Goal: Task Accomplishment & Management: Use online tool/utility

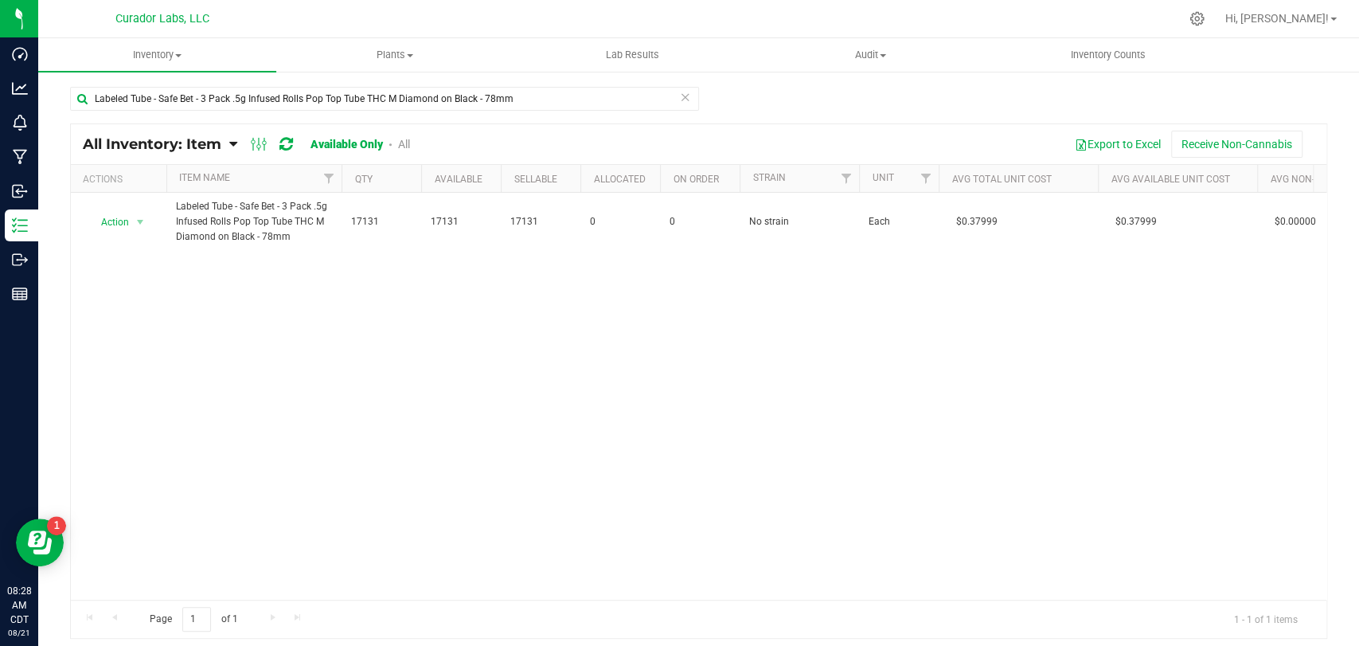
click at [283, 521] on div "Action Action Adjust qty Edit lots/costs Global inventory Locate inventory Prin…" at bounding box center [698, 396] width 1255 height 407
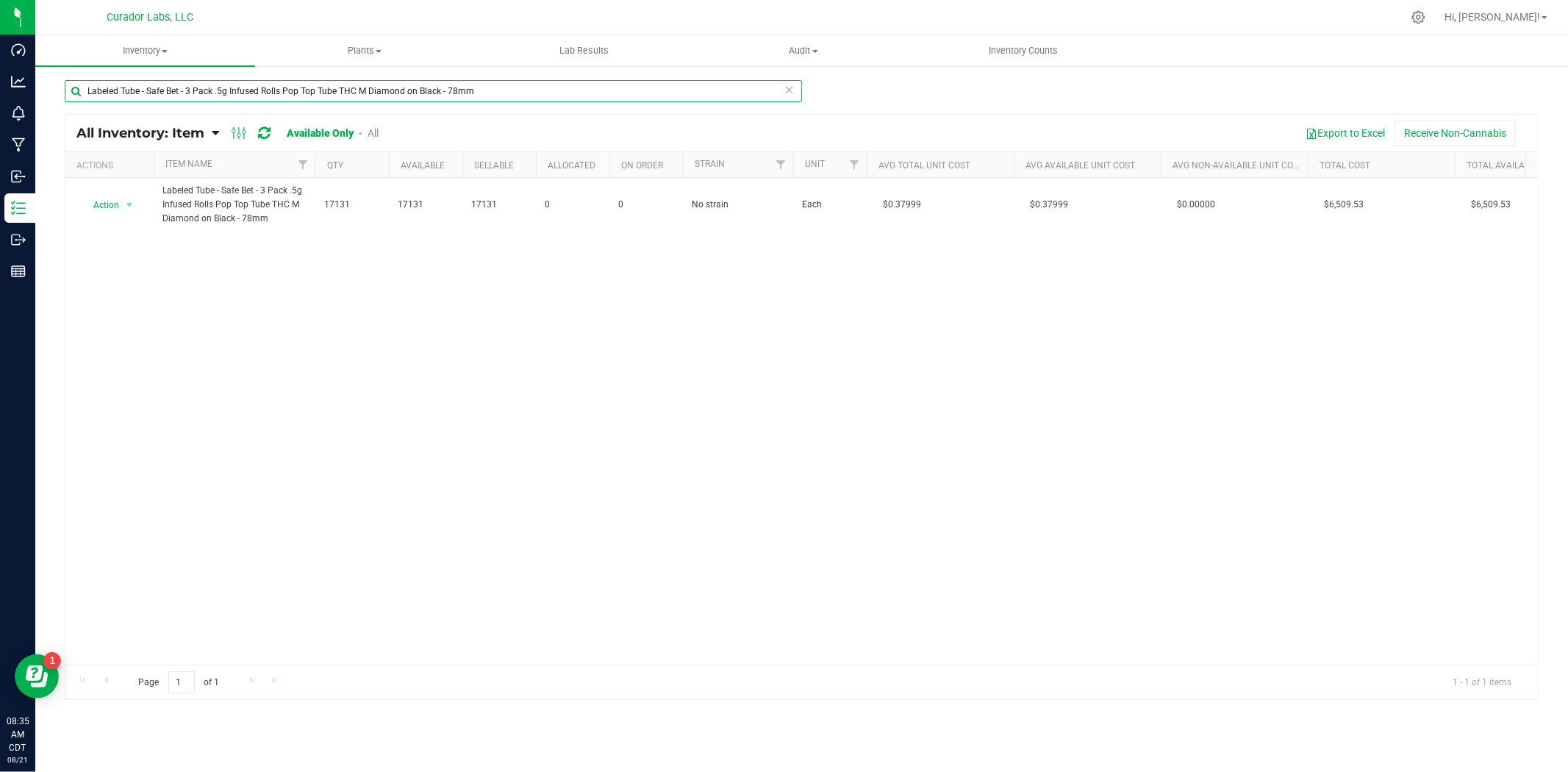
drag, startPoint x: 402, startPoint y: 93, endPoint x: -12, endPoint y: 99, distance: 414.0
click at [0, 99] on html "Dashboard Analytics Monitoring Manufacturing Inbound Inventory Outbound Reports…" at bounding box center [784, 386] width 1568 height 772
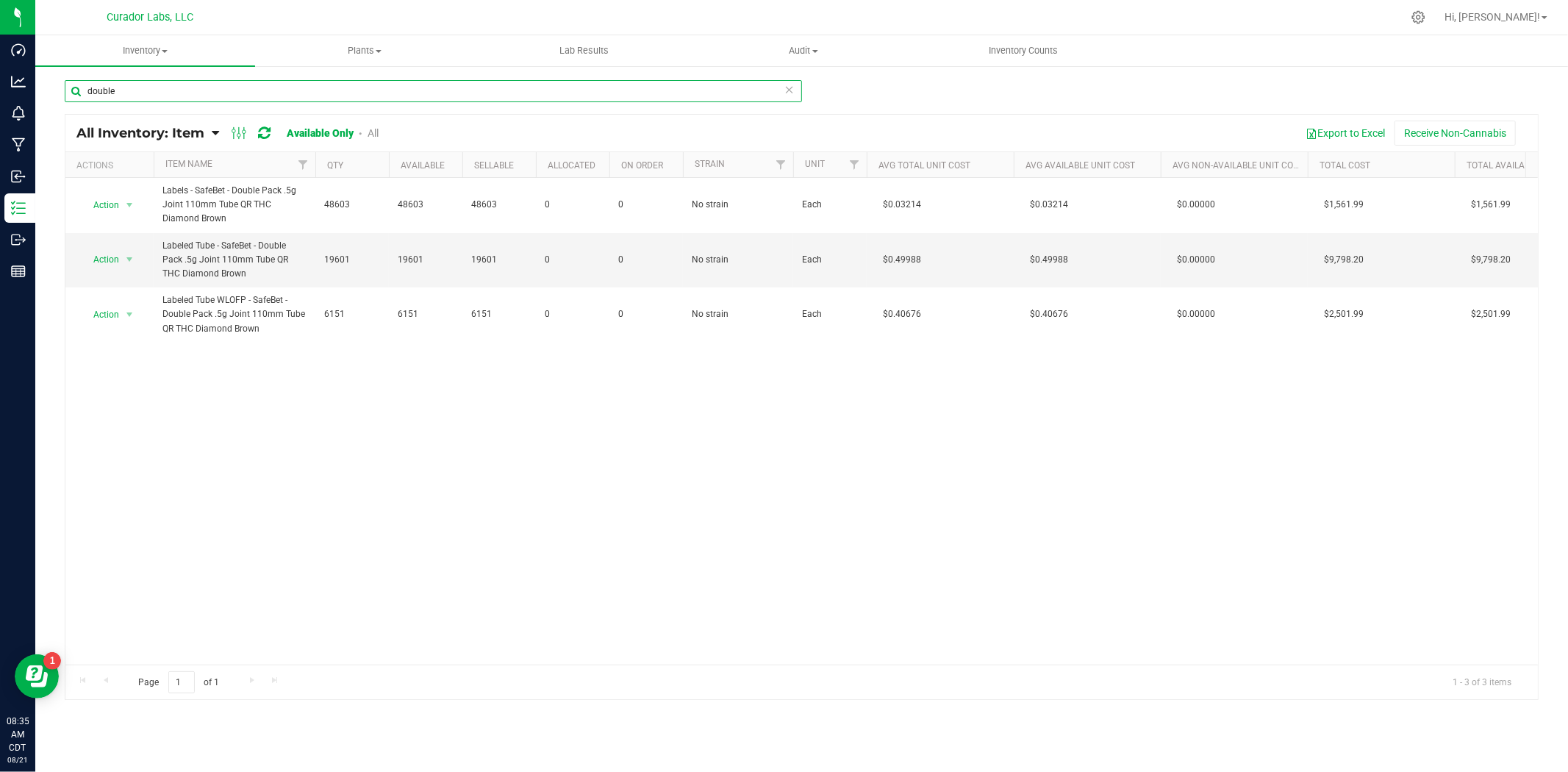
type input "double"
click at [377, 134] on link "All" at bounding box center [373, 133] width 11 height 12
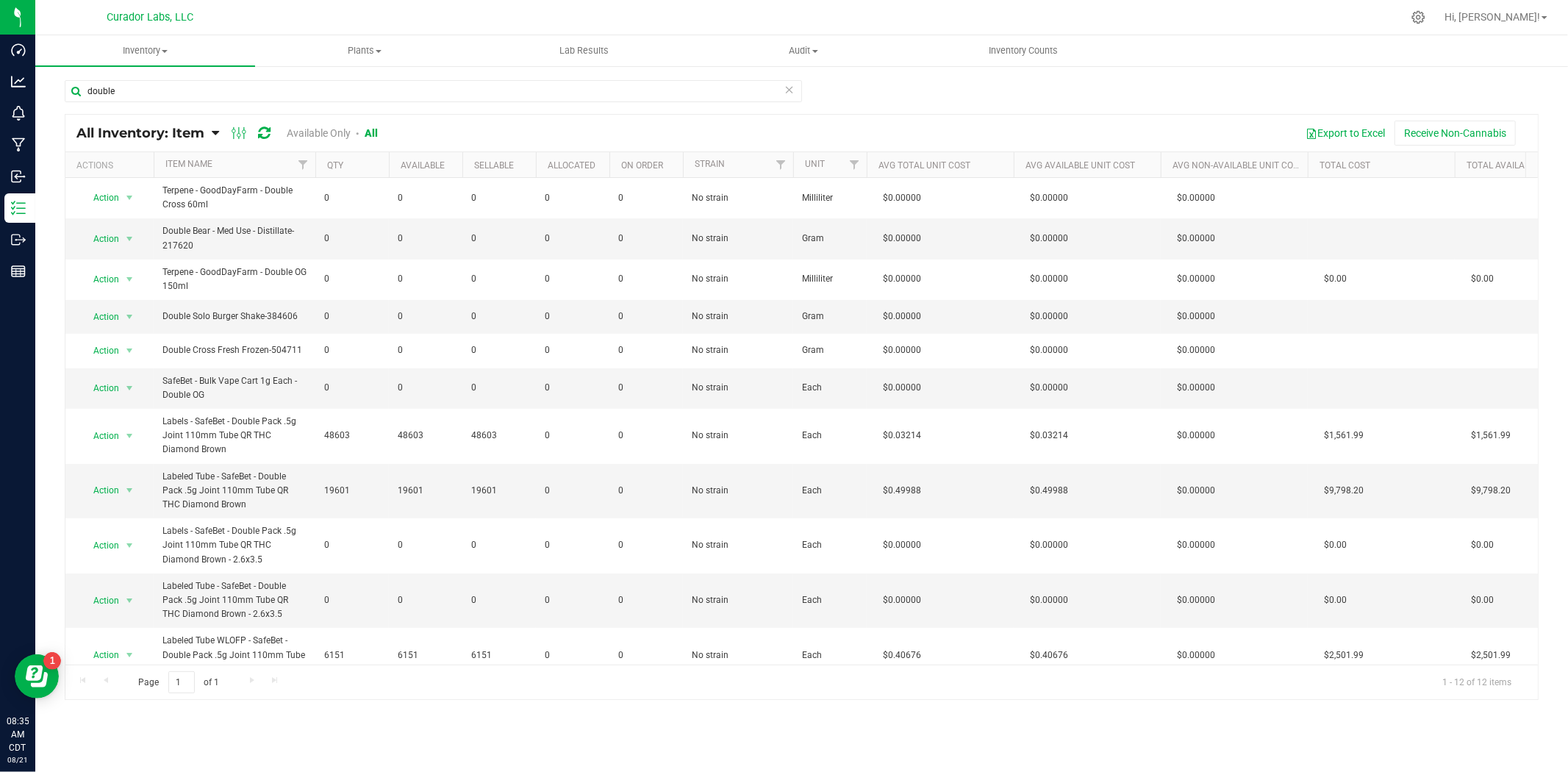
click at [314, 126] on div "All Inventory: Item Item Summary Item (default) Item by Strain Item by Location…" at bounding box center [238, 133] width 323 height 18
click at [308, 132] on link "Available Only" at bounding box center [318, 133] width 64 height 12
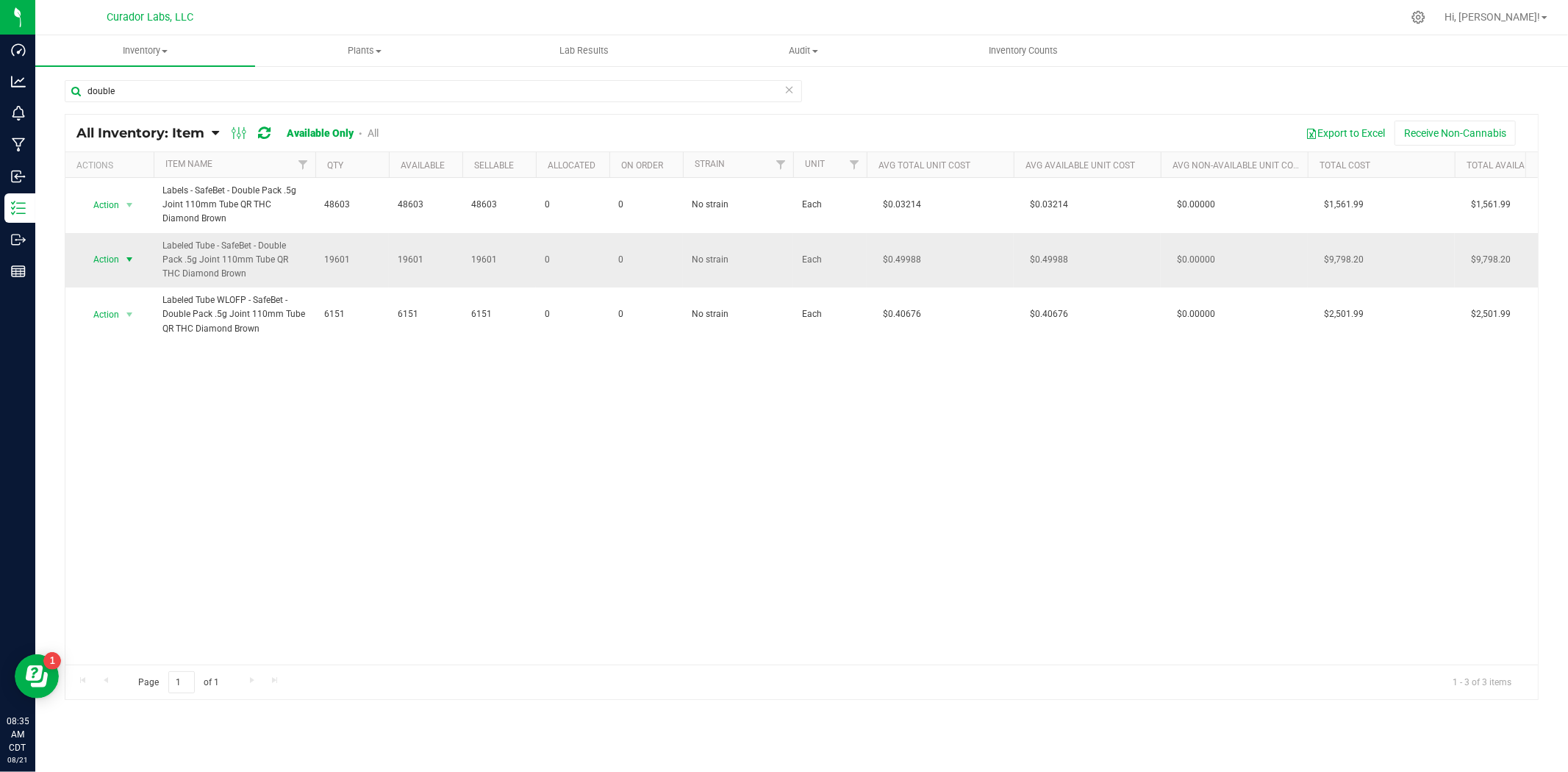
click at [114, 254] on span "Action" at bounding box center [100, 259] width 40 height 20
click at [243, 254] on span "Labeled Tube - SafeBet - Double Pack .5g Joint 110mm Tube QR THC Diamond Brown" at bounding box center [235, 260] width 144 height 42
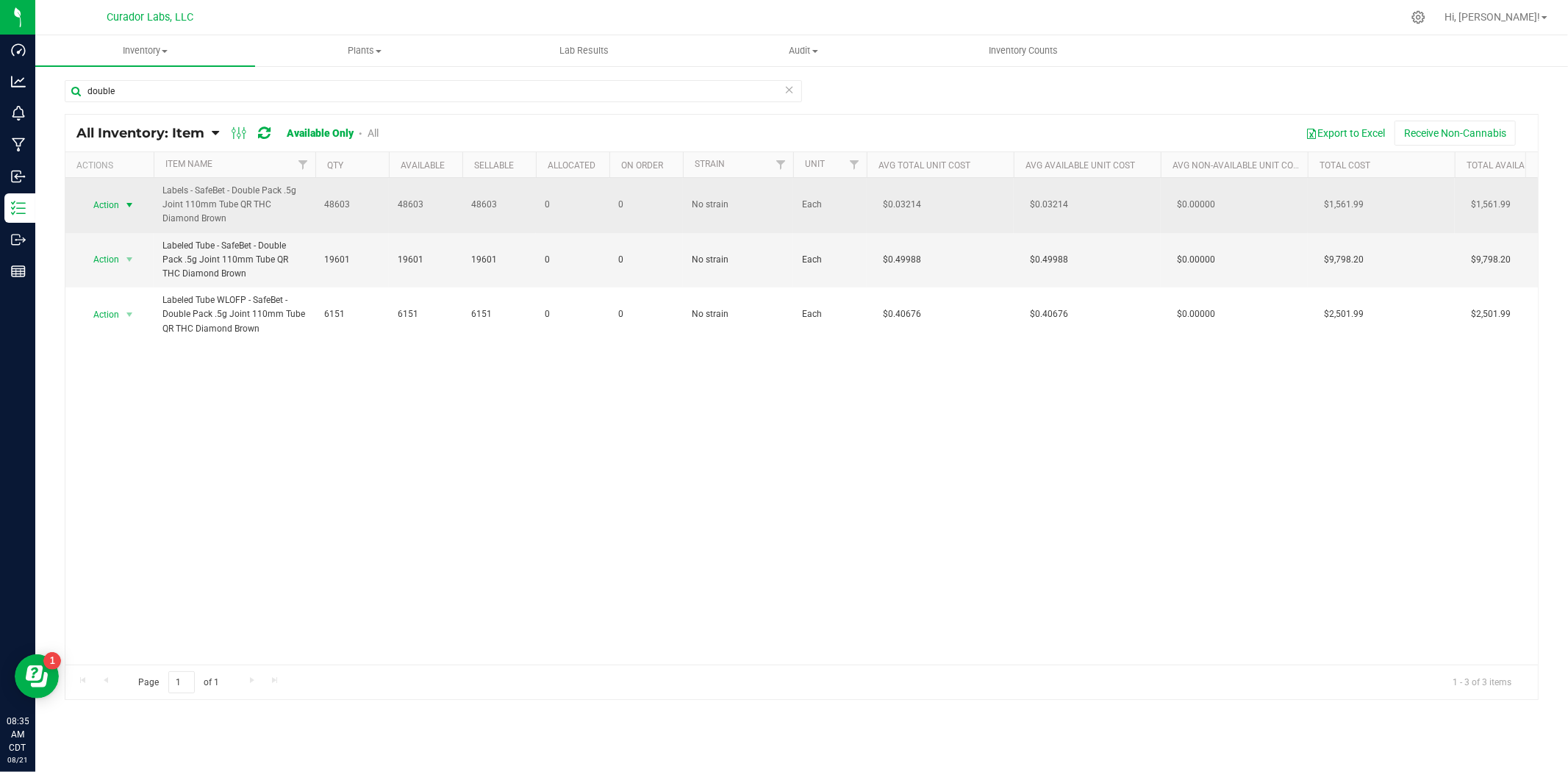
click at [124, 200] on span "select" at bounding box center [129, 205] width 12 height 12
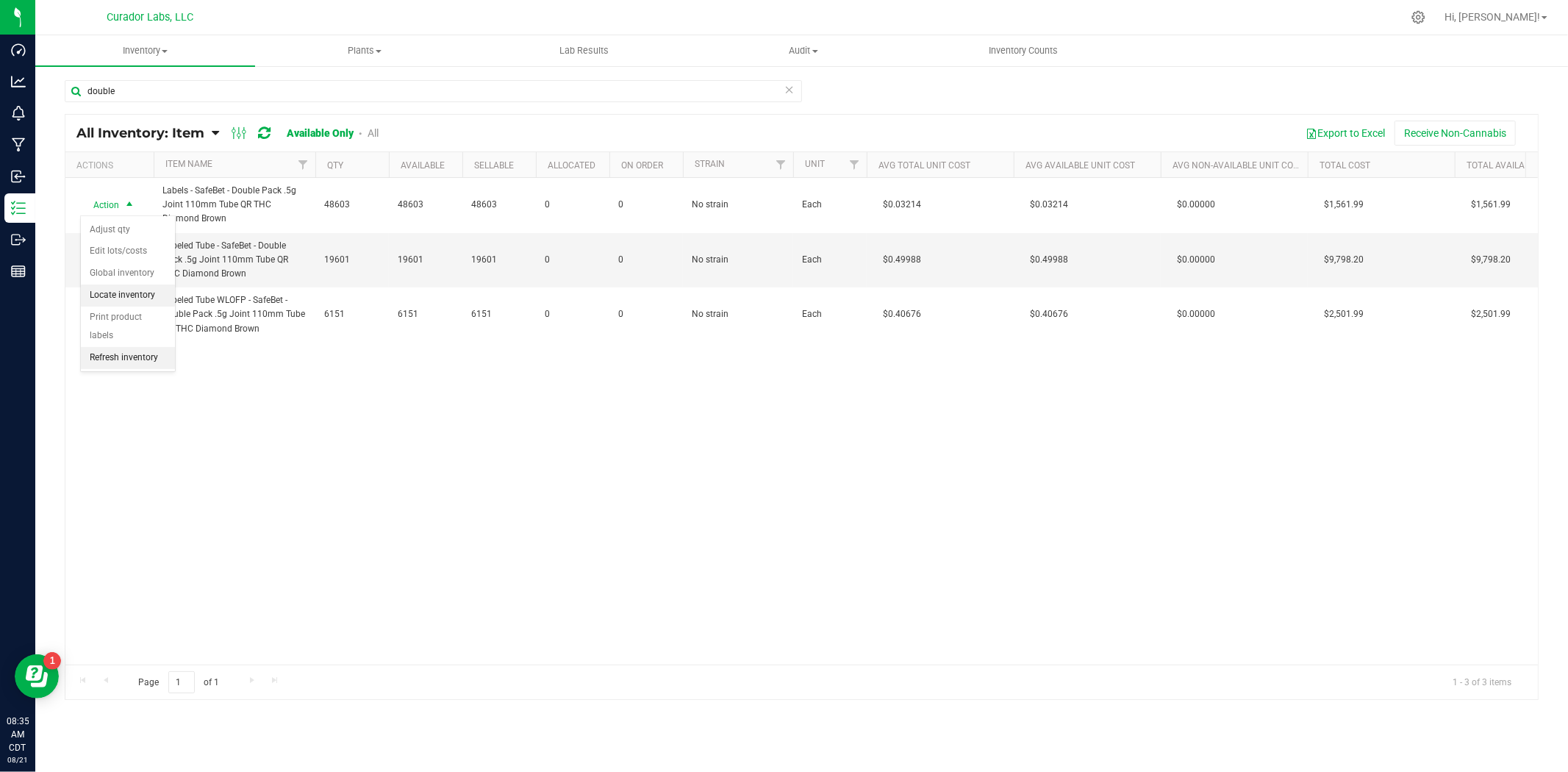
click at [124, 290] on li "Locate inventory" at bounding box center [128, 296] width 94 height 22
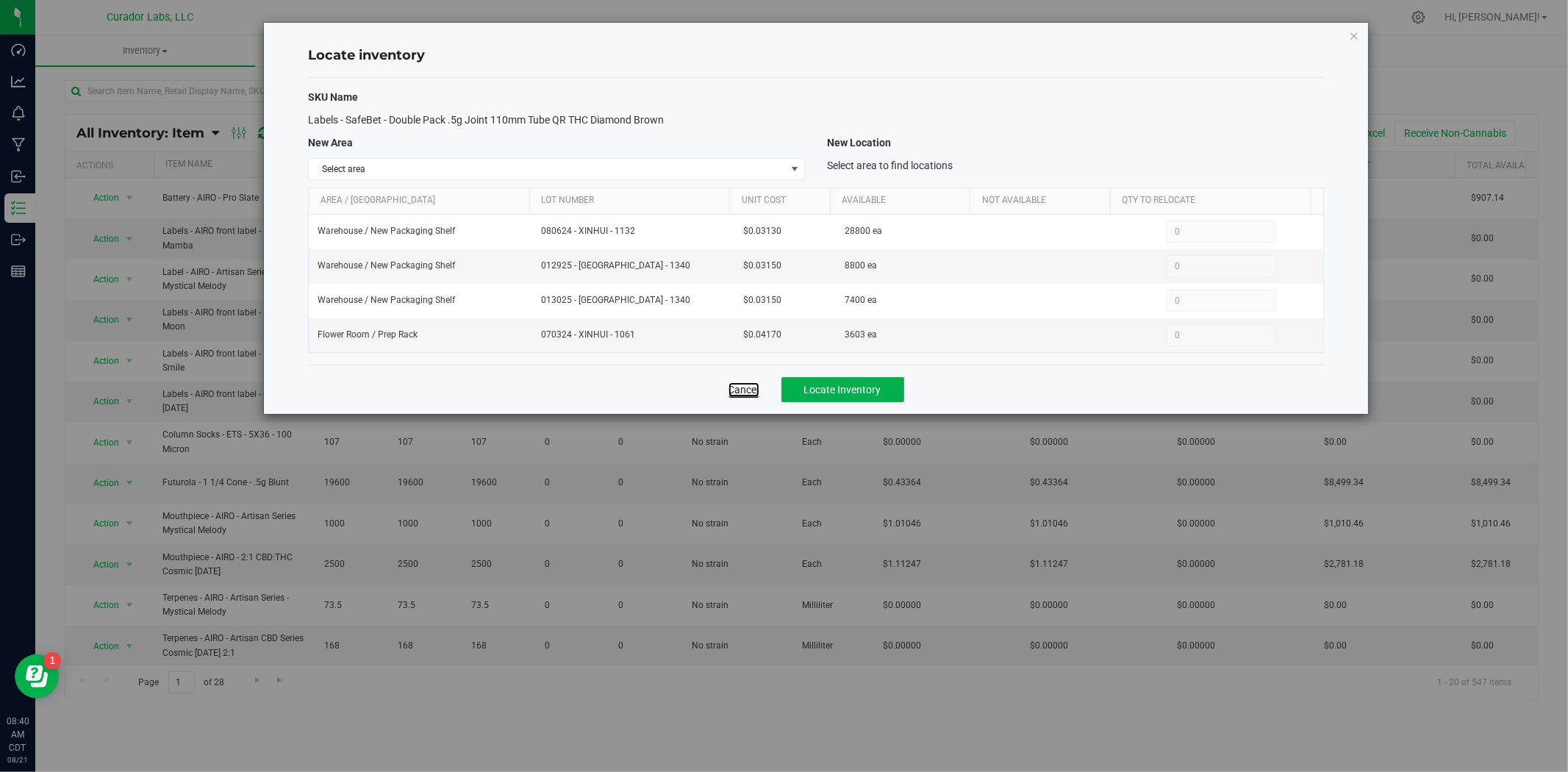
click at [748, 391] on link "Cancel" at bounding box center [743, 390] width 30 height 15
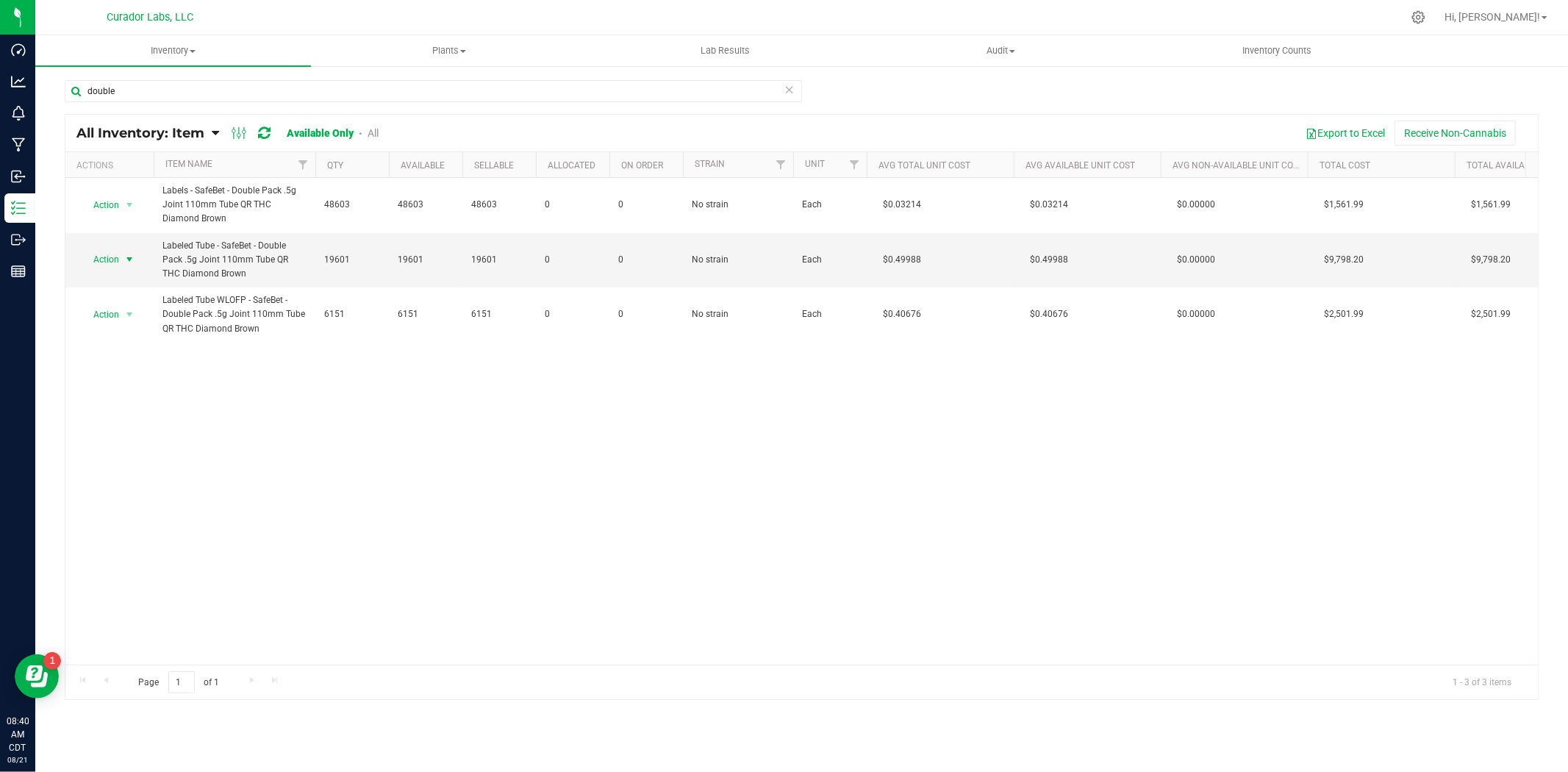
click at [124, 255] on span "select" at bounding box center [129, 259] width 12 height 12
click at [131, 342] on li "Locate inventory" at bounding box center [128, 350] width 94 height 22
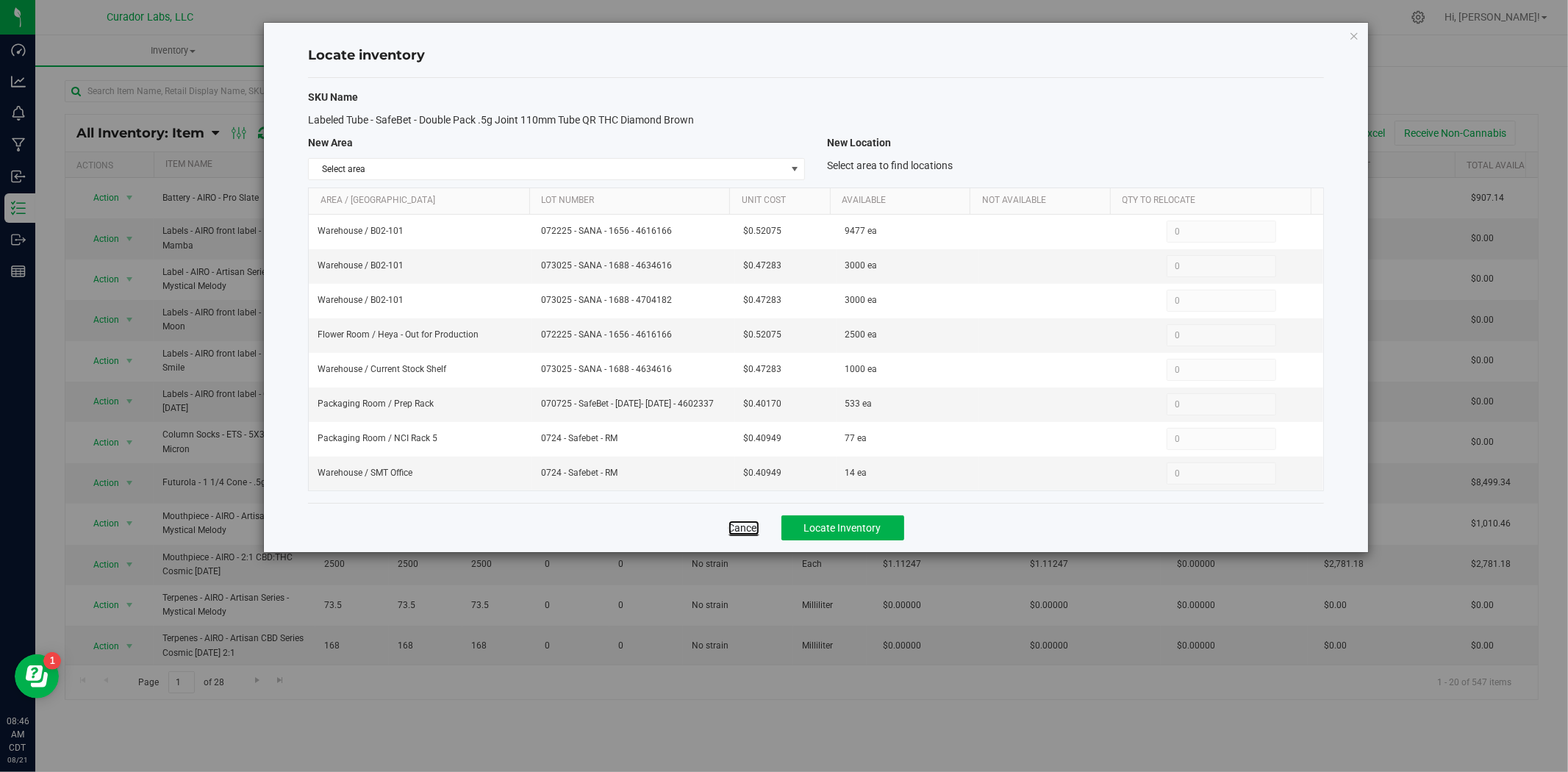
click at [745, 532] on link "Cancel" at bounding box center [743, 528] width 30 height 15
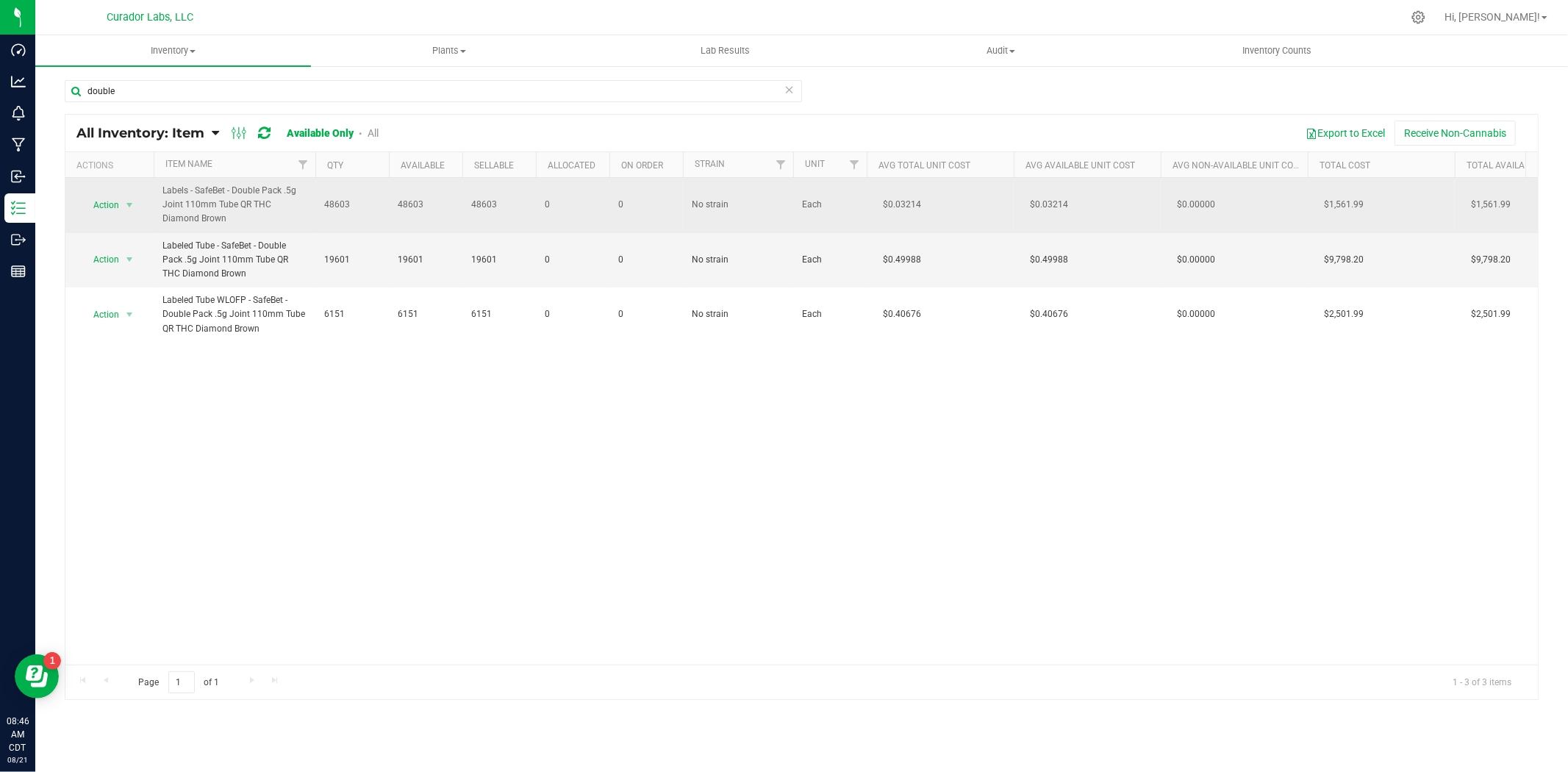
drag, startPoint x: 233, startPoint y: 221, endPoint x: 158, endPoint y: 192, distance: 80.4
click at [158, 192] on td "Labels - SafeBet - Double Pack .5g Joint 110mm Tube QR THC Diamond Brown" at bounding box center [234, 206] width 162 height 55
copy span "Labels - SafeBet - Double Pack .5g Joint 110mm Tube QR THC Diamond Brown"
click at [223, 231] on td "Labels - SafeBet - Double Pack .5g Joint 110mm Tube QR THC Diamond Brown" at bounding box center [234, 206] width 162 height 55
drag, startPoint x: 233, startPoint y: 223, endPoint x: 163, endPoint y: 187, distance: 78.7
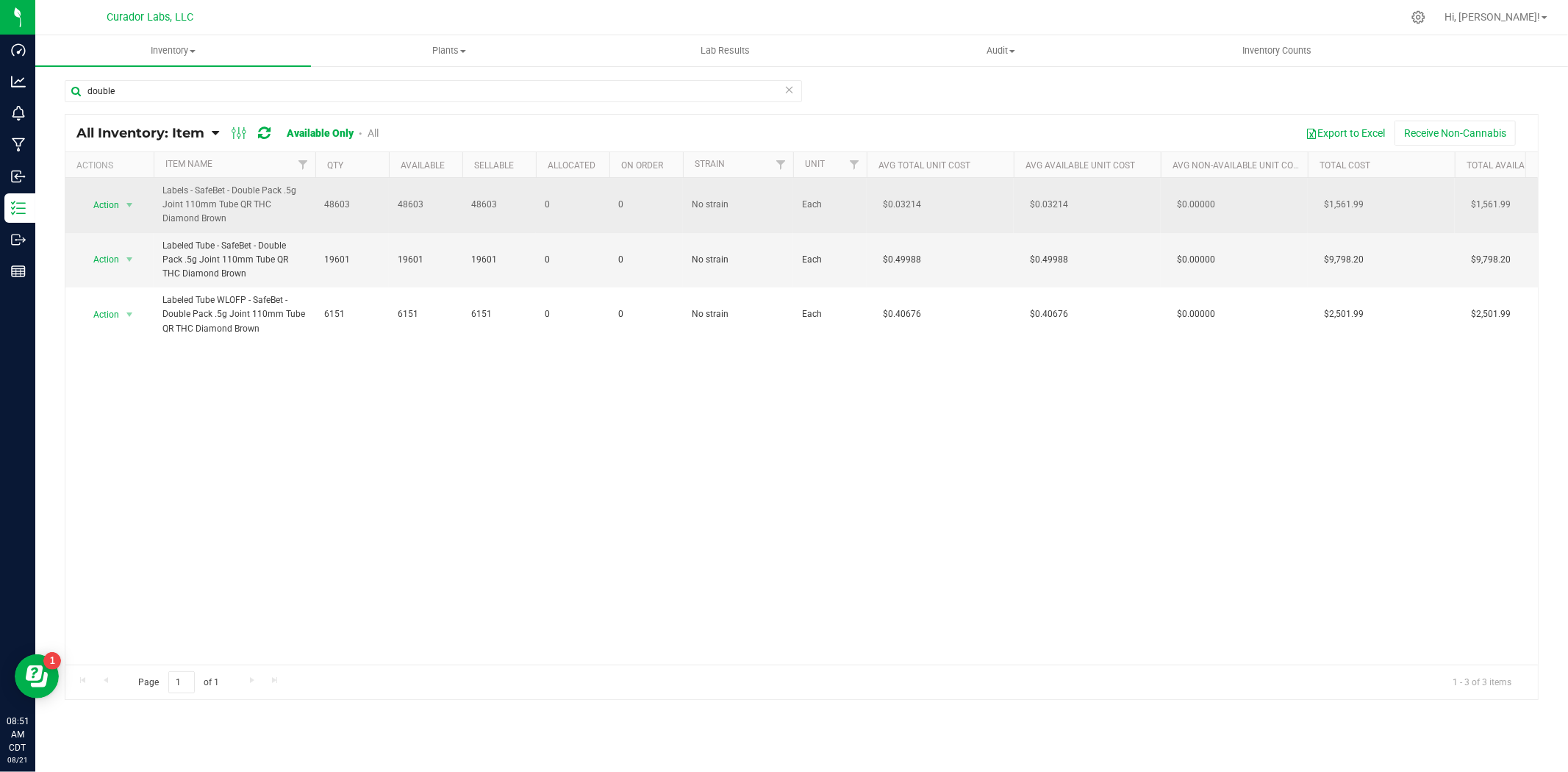
click at [163, 187] on span "Labels - SafeBet - Double Pack .5g Joint 110mm Tube QR THC Diamond Brown" at bounding box center [235, 205] width 144 height 42
copy span "Labels - SafeBet - Double Pack .5g Joint 110mm Tube QR THC Diamond Brown"
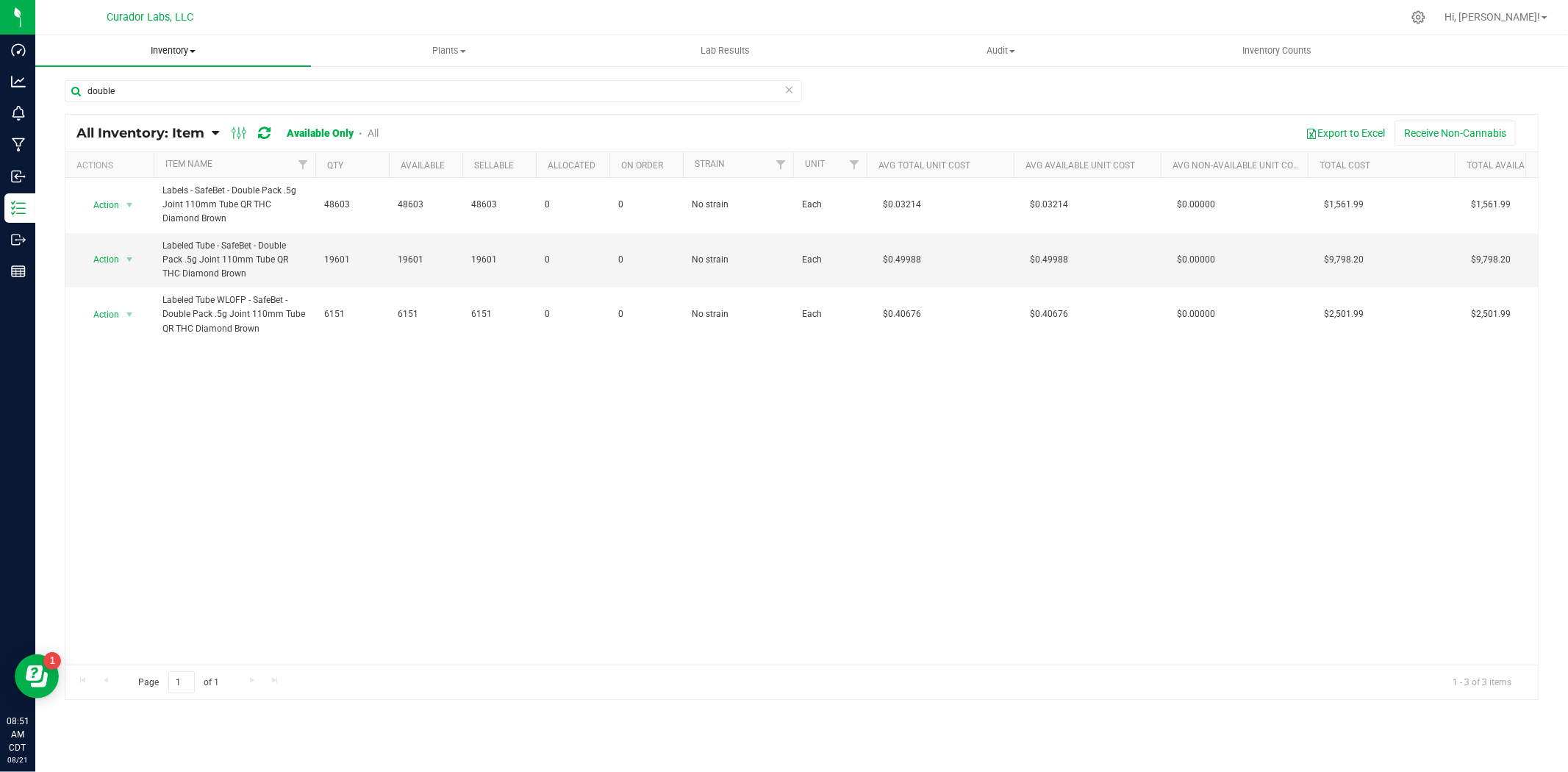
click at [158, 49] on span "Inventory" at bounding box center [173, 51] width 276 height 13
click at [137, 172] on span "From bill of materials" at bounding box center [102, 177] width 133 height 13
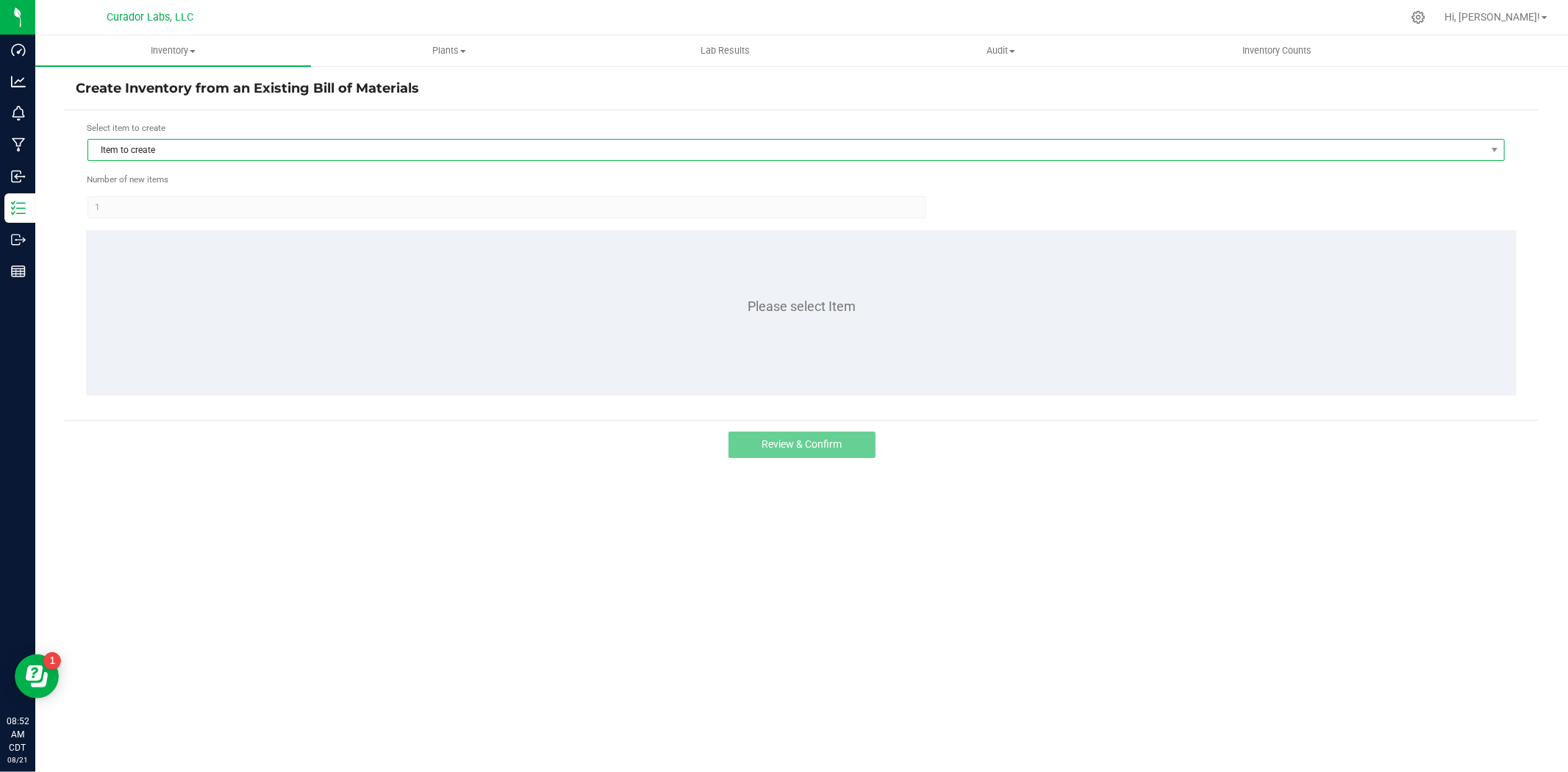
click at [290, 144] on span "Item to create" at bounding box center [787, 150] width 1397 height 20
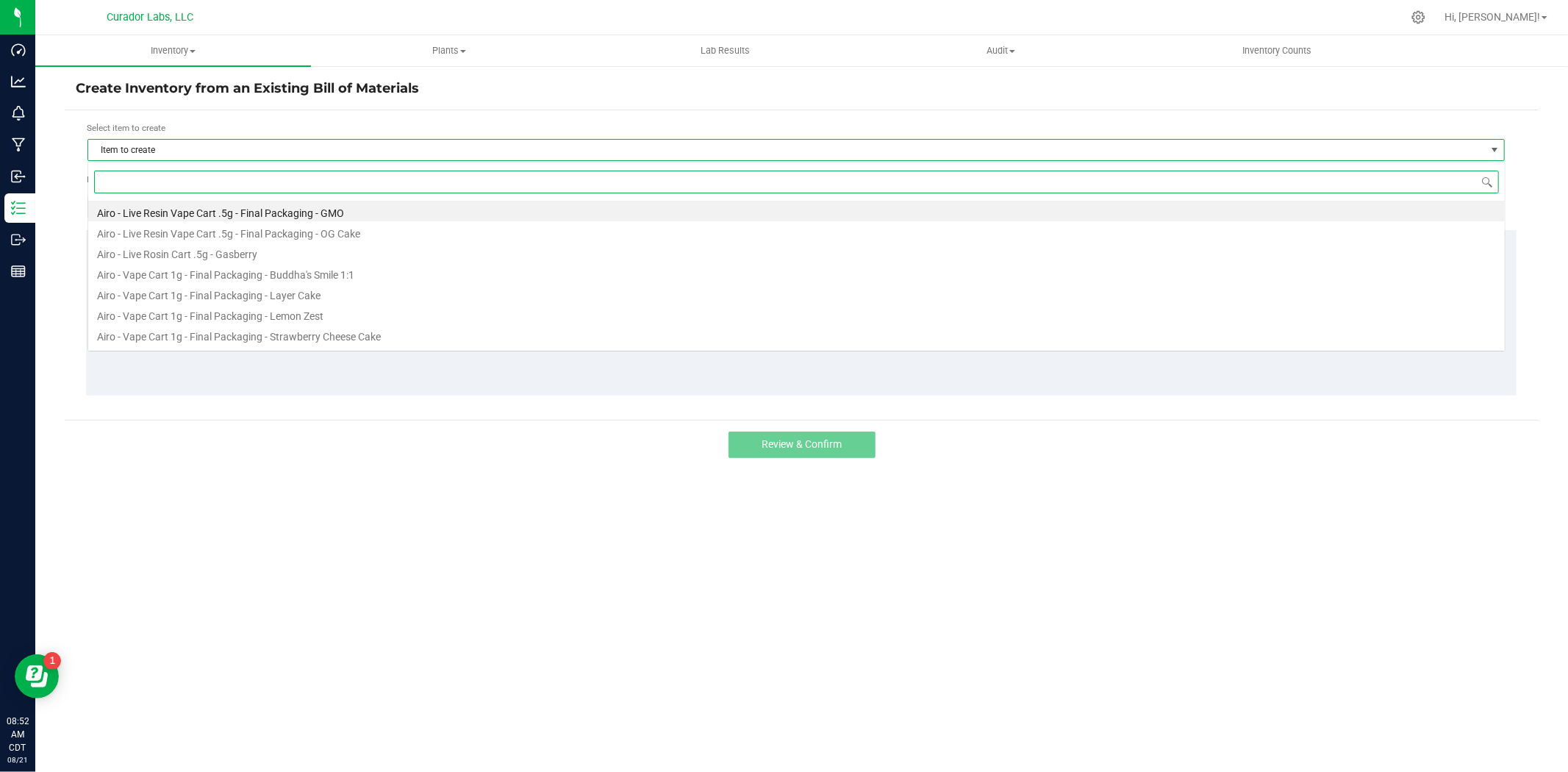
scroll to position [22, 1417]
paste input "Label BAS - SafeBet - Double Pack .5g Joint 110mm Tube QR THC Diamond Brown"
type input "Label BAS - SafeBet - Double Pack .5g Joint 110mm Tube QR THC Diamond Brown"
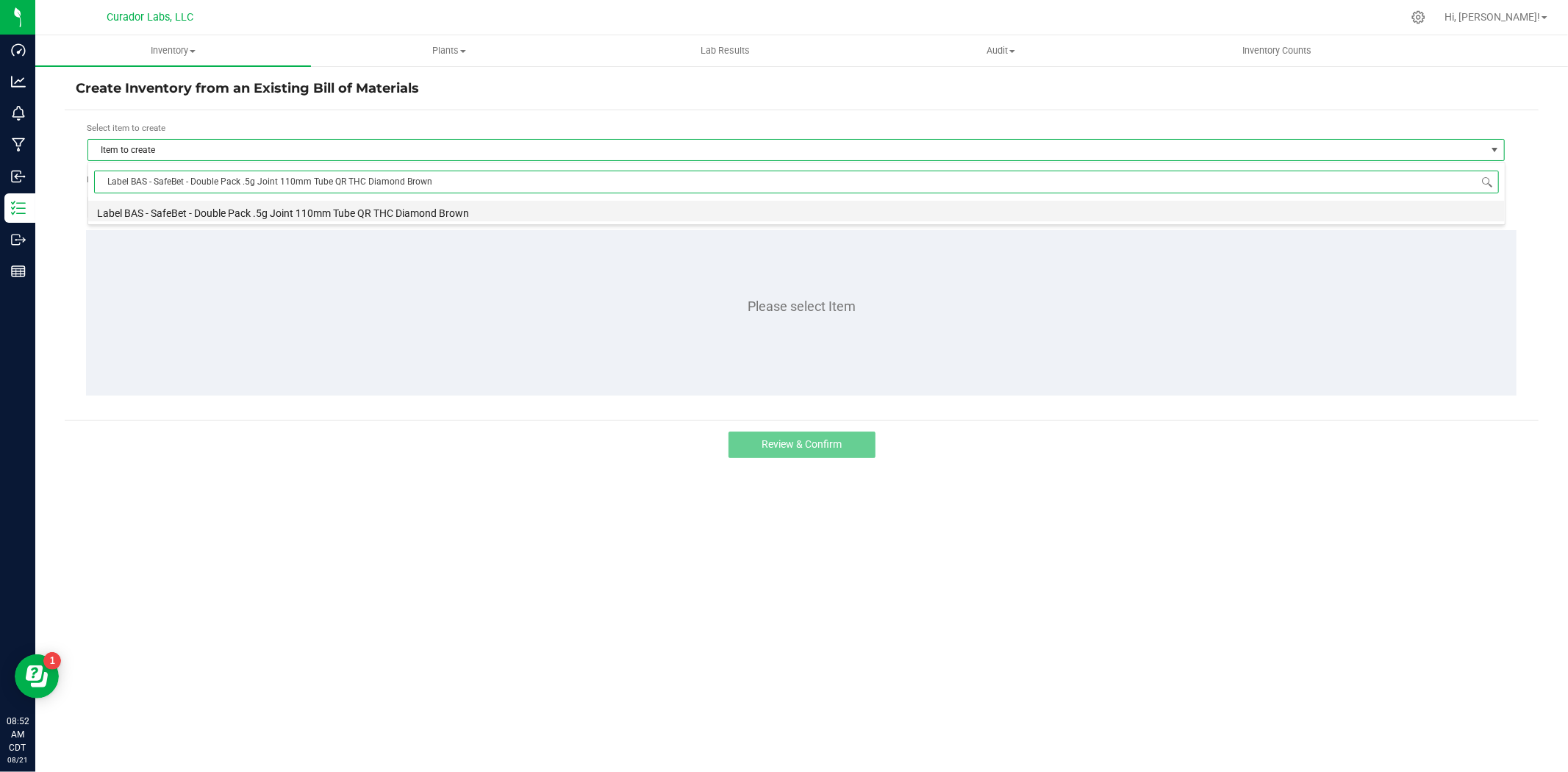
click at [304, 211] on li "Label BAS - SafeBet - Double Pack .5g Joint 110mm Tube QR THC Diamond Brown" at bounding box center [797, 211] width 1417 height 20
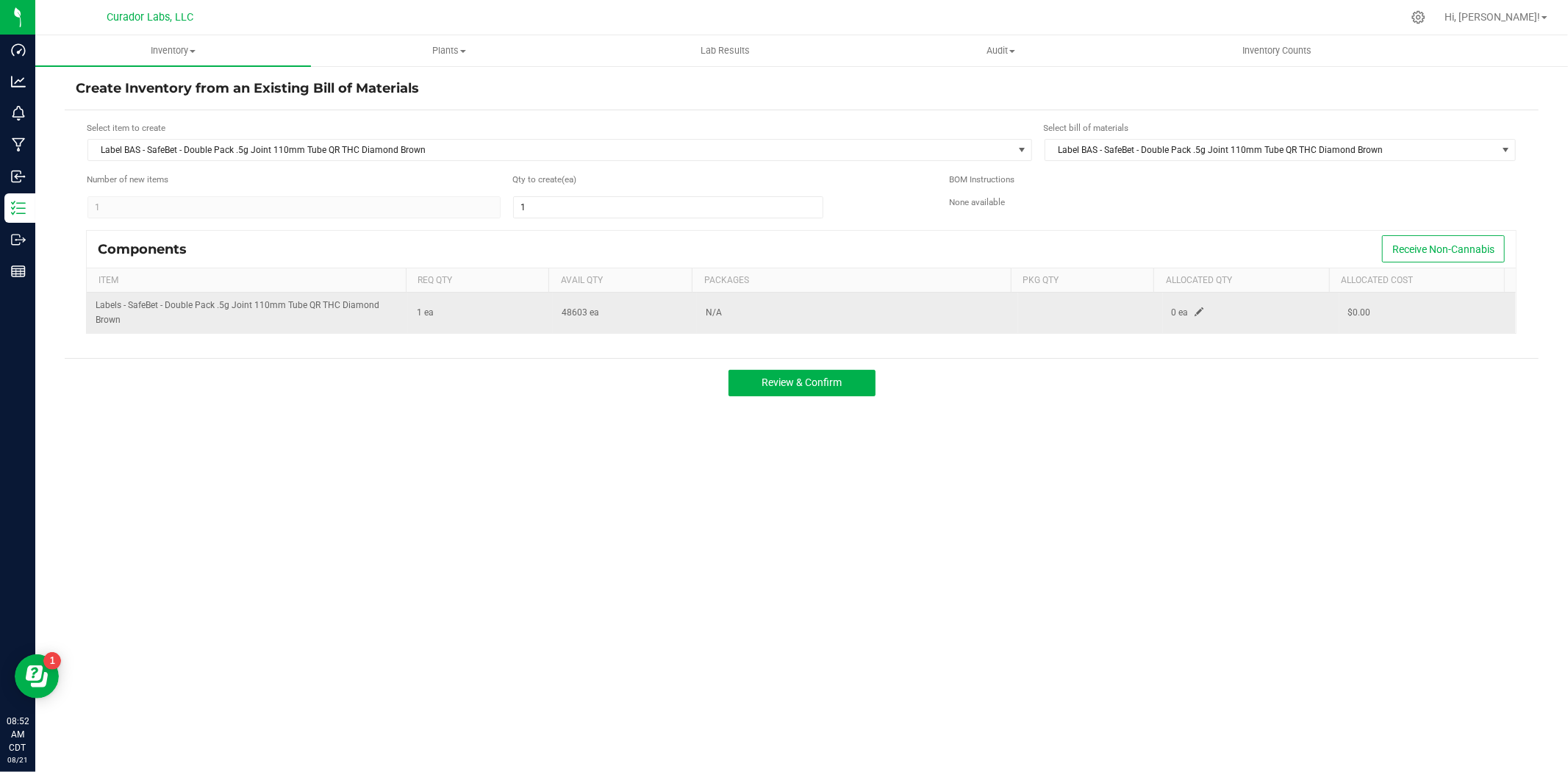
click at [1195, 310] on span at bounding box center [1200, 312] width 9 height 9
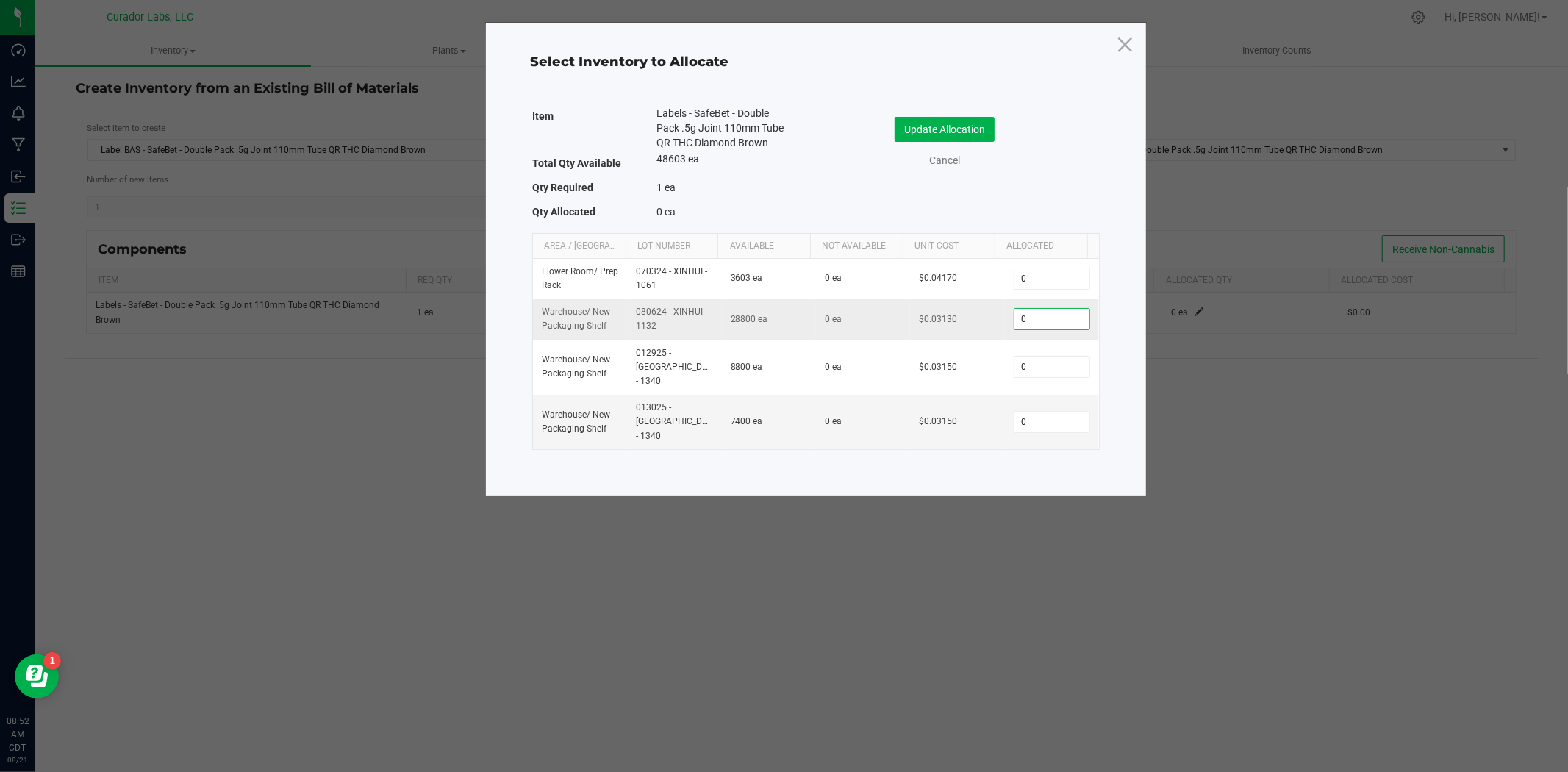
click at [1046, 317] on input "0" at bounding box center [1052, 319] width 75 height 20
type input "28,800"
click at [943, 127] on button "Update Allocation" at bounding box center [945, 129] width 100 height 25
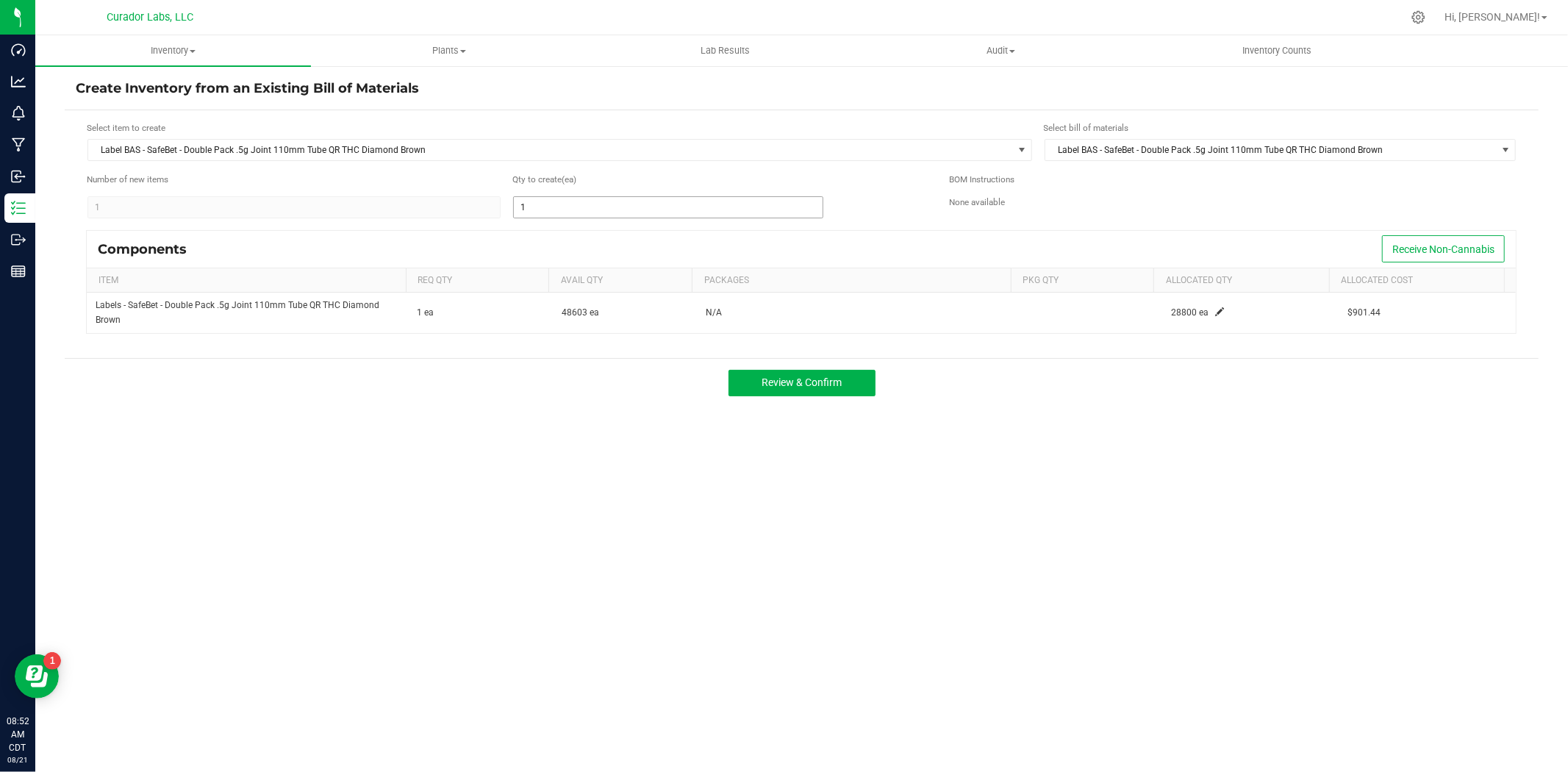
click at [574, 201] on input "1" at bounding box center [668, 207] width 308 height 20
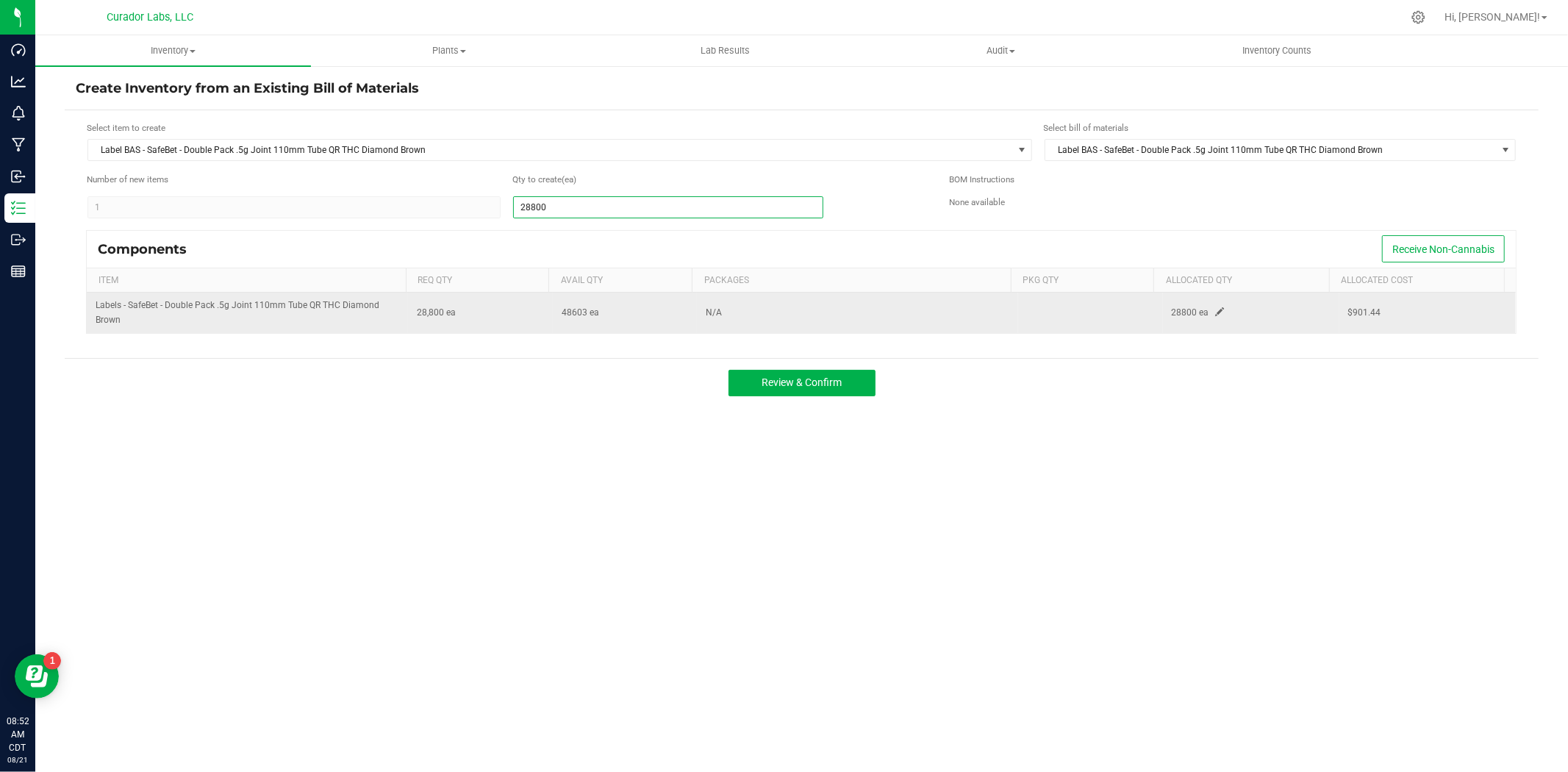
type input "28,800"
click at [1216, 314] on span at bounding box center [1221, 312] width 9 height 9
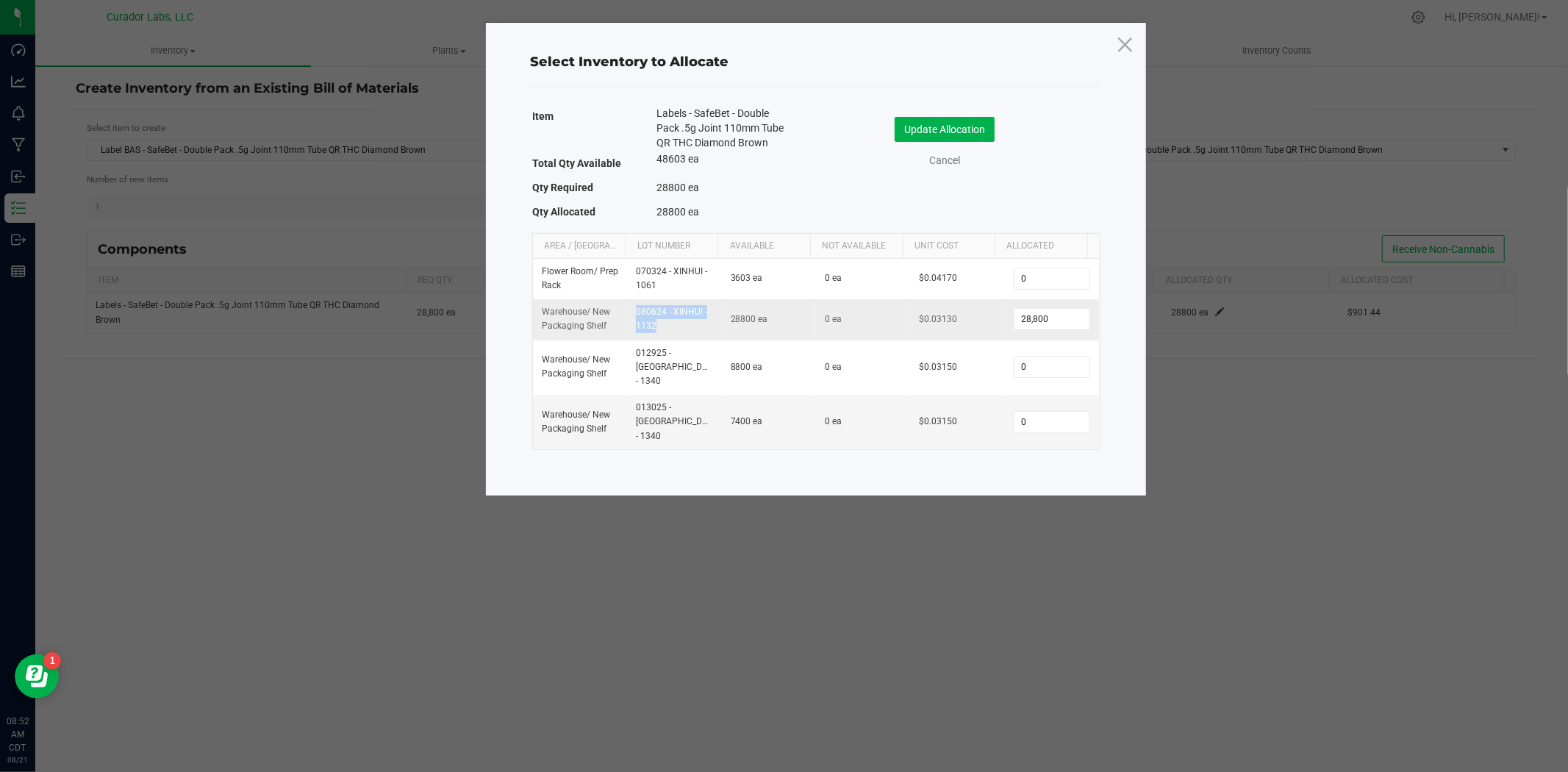
drag, startPoint x: 645, startPoint y: 325, endPoint x: 631, endPoint y: 317, distance: 16.1
click at [631, 317] on td "080624 - XINHUI - 1132" at bounding box center [674, 320] width 94 height 41
copy td "080624 - XINHUI - 1132"
click at [964, 131] on button "Update Allocation" at bounding box center [945, 129] width 100 height 25
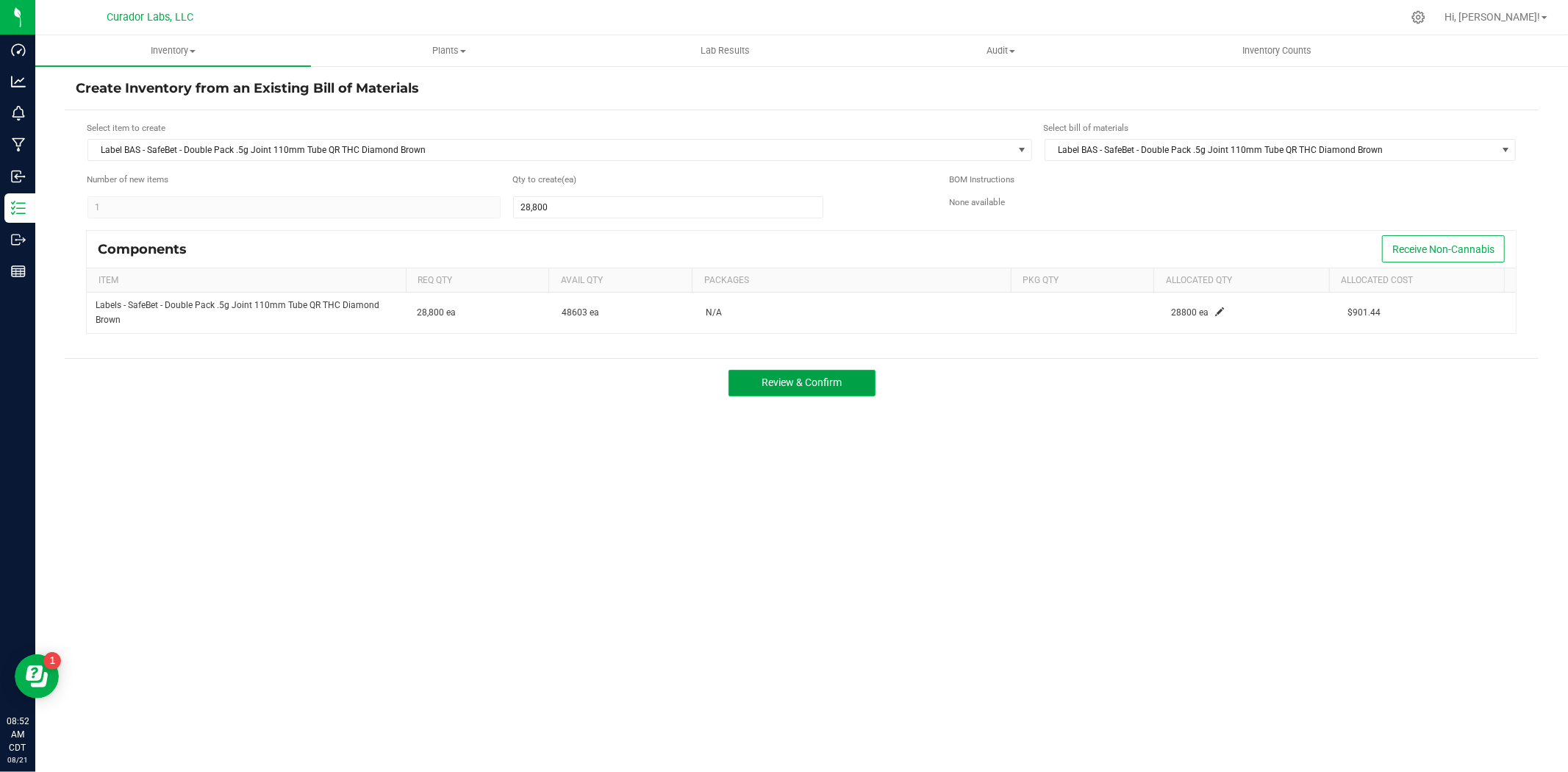
click at [832, 375] on button "Review & Confirm" at bounding box center [802, 382] width 147 height 27
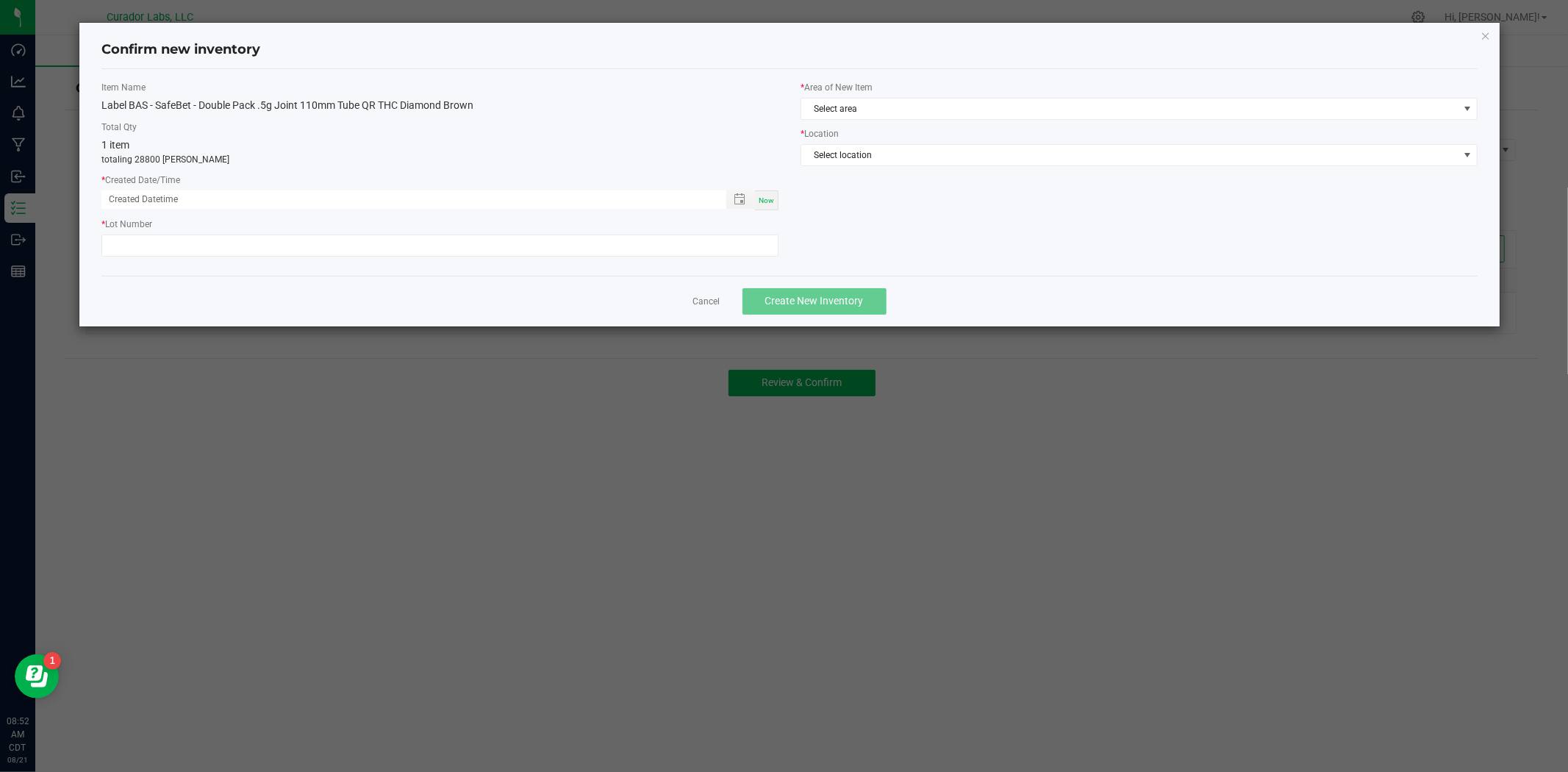
click at [762, 206] on div "Now" at bounding box center [766, 199] width 23 height 19
type input "08/21/2025 08:52 AM"
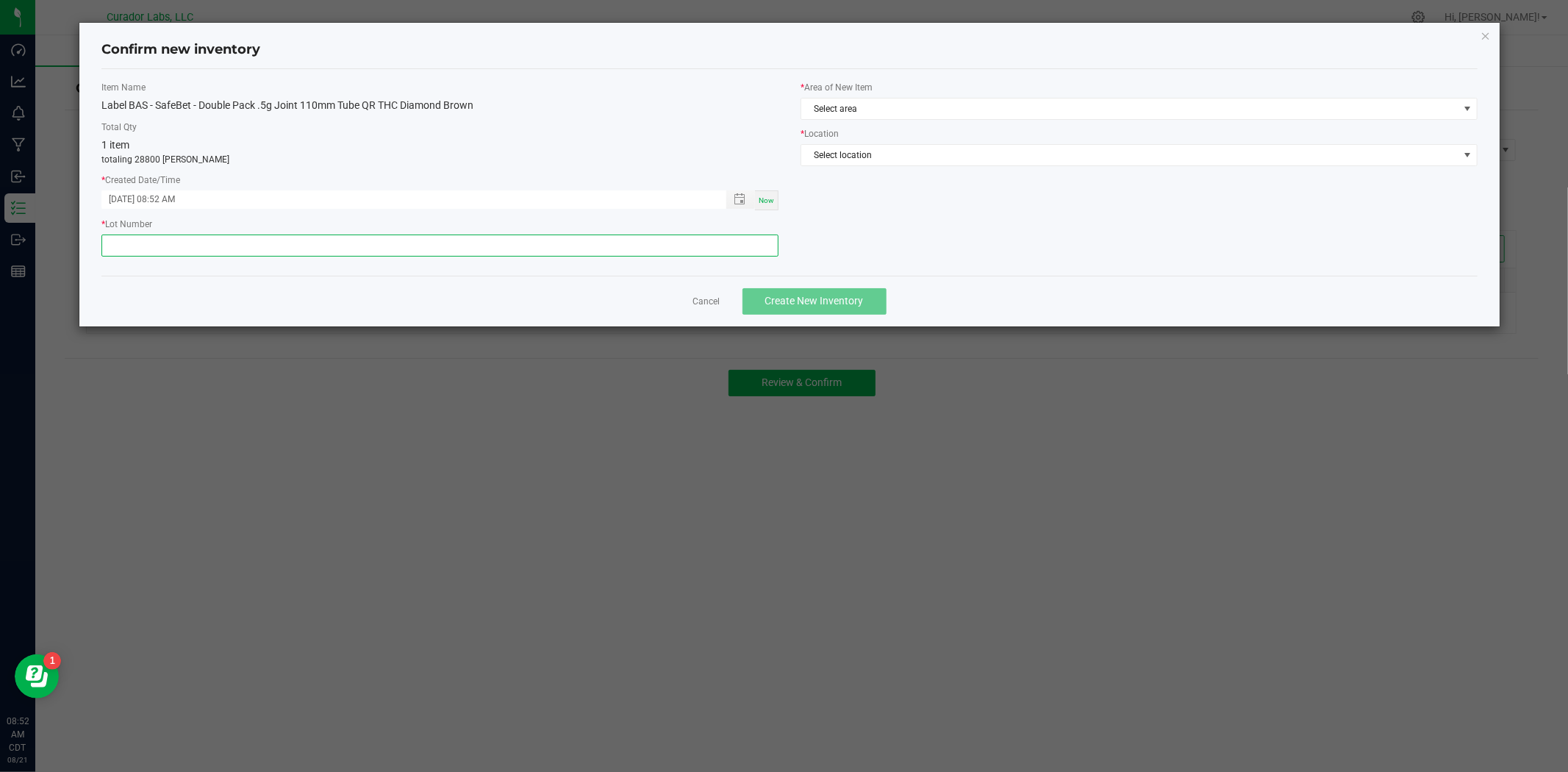
click at [718, 254] on input "text" at bounding box center [440, 246] width 677 height 22
paste input "080624 - XINHUI - 1132"
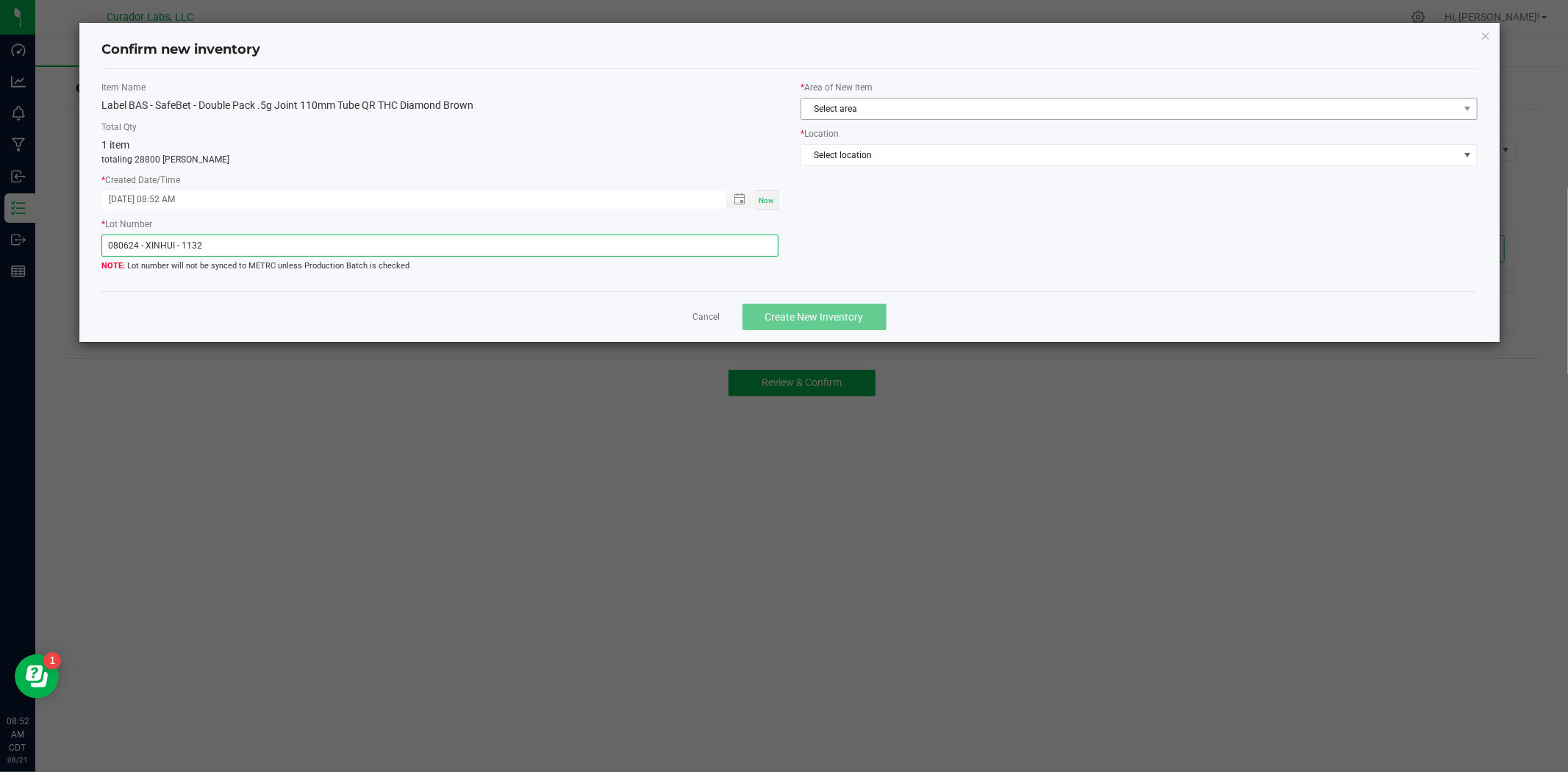
type input "080624 - XINHUI - 1132"
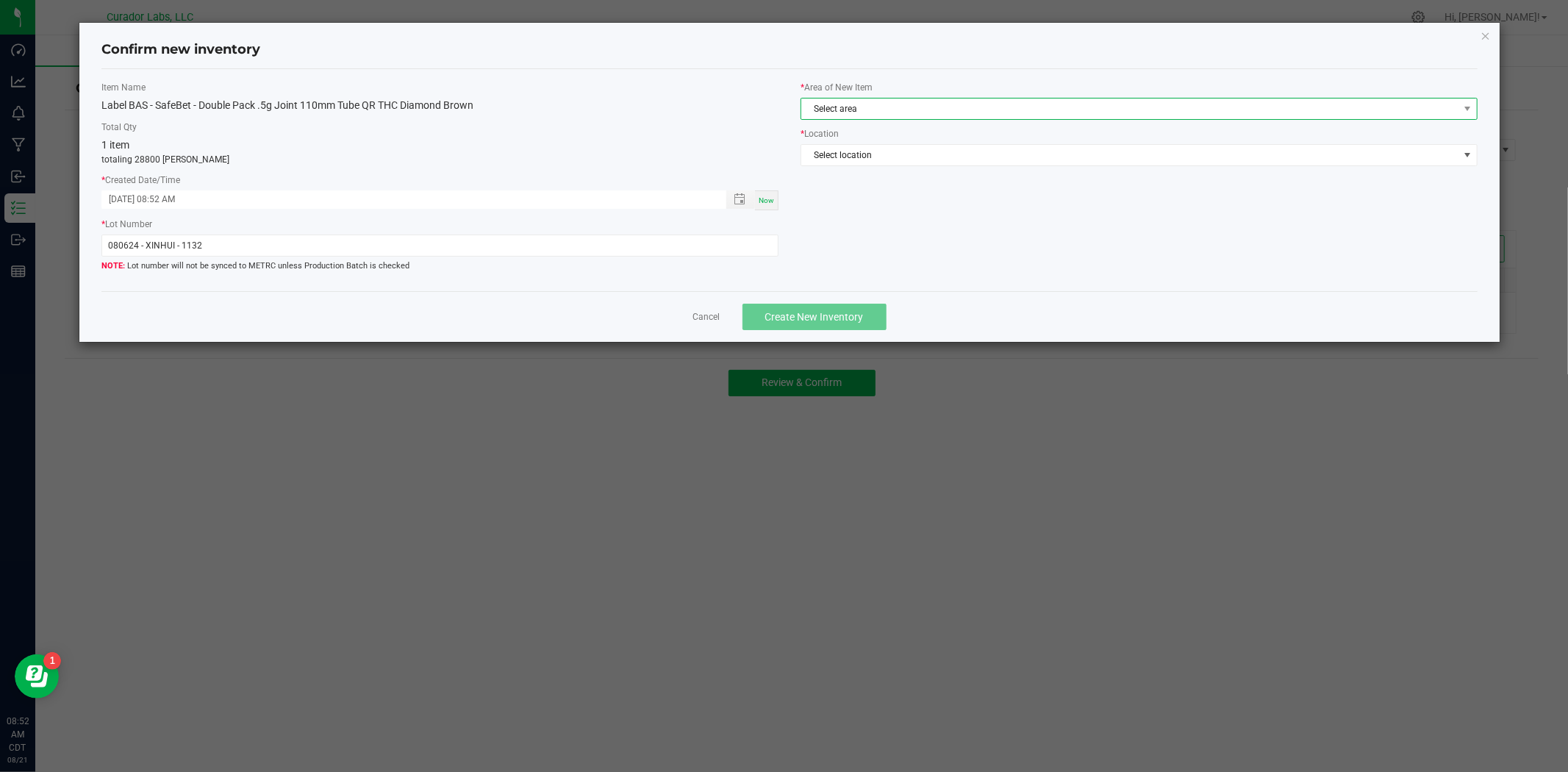
click at [1056, 112] on span "Select area" at bounding box center [1130, 109] width 657 height 20
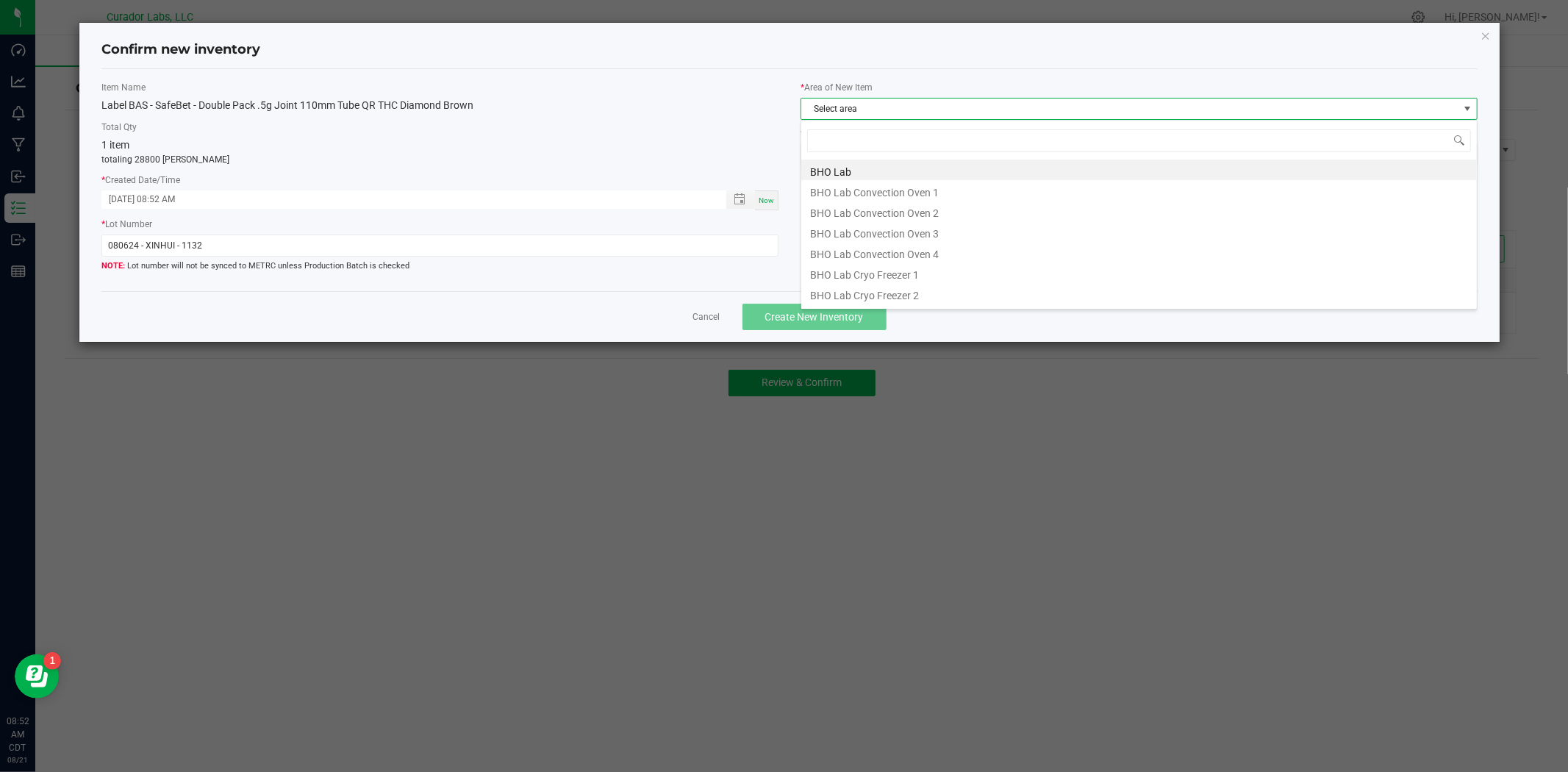
scroll to position [22, 676]
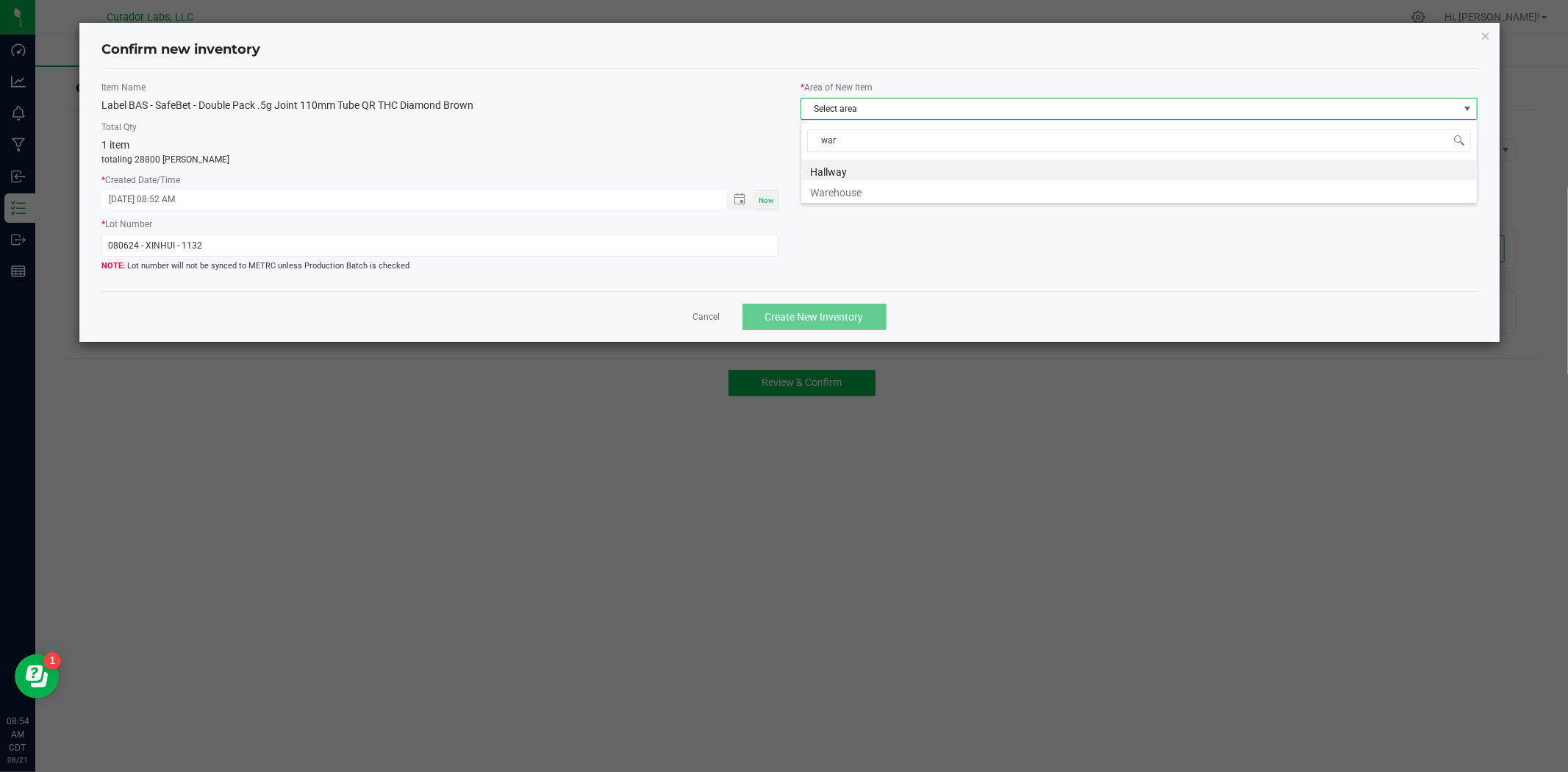
type input "ware"
click at [893, 170] on li "Warehouse" at bounding box center [1140, 170] width 676 height 20
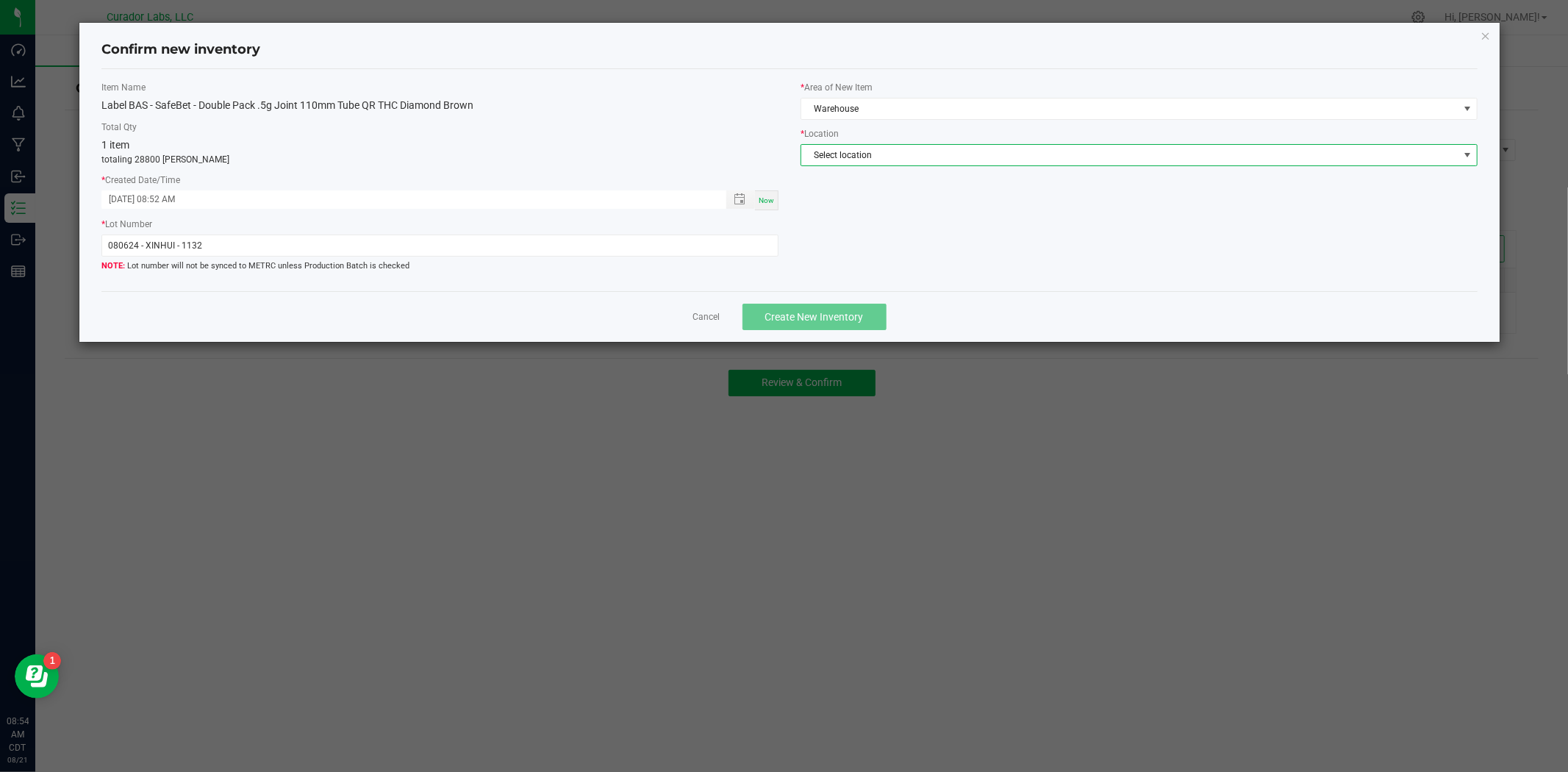
click at [893, 154] on span "Select location" at bounding box center [1130, 155] width 657 height 20
type input "old"
click at [873, 216] on li "Old Packaging Shelf" at bounding box center [1140, 216] width 676 height 20
click at [846, 314] on span "Create New Inventory" at bounding box center [814, 317] width 99 height 12
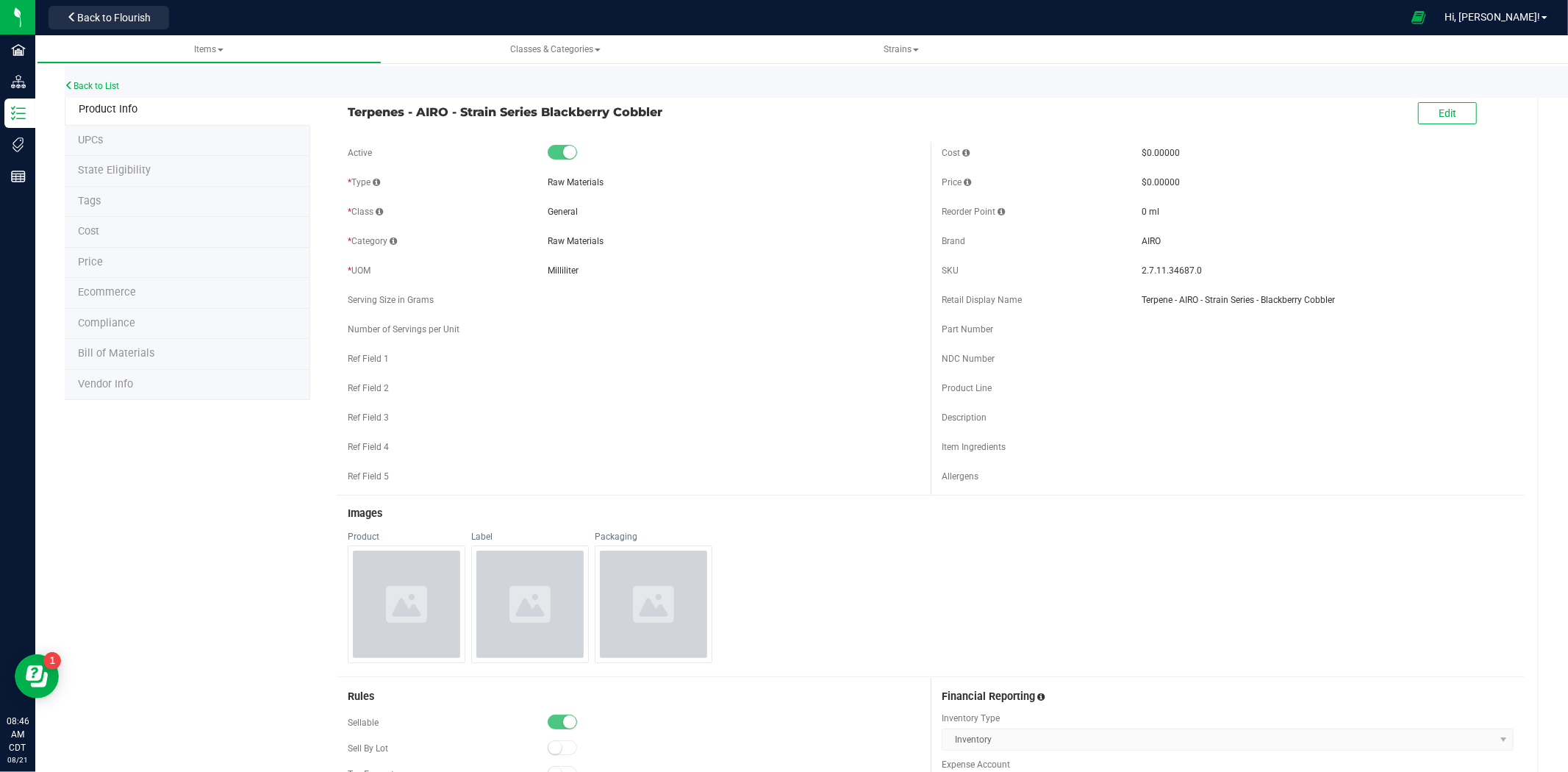
click at [103, 77] on div "Back to List" at bounding box center [849, 82] width 1568 height 31
click at [103, 78] on div "Back to List" at bounding box center [849, 82] width 1568 height 31
click at [104, 81] on link "Back to List" at bounding box center [91, 86] width 54 height 10
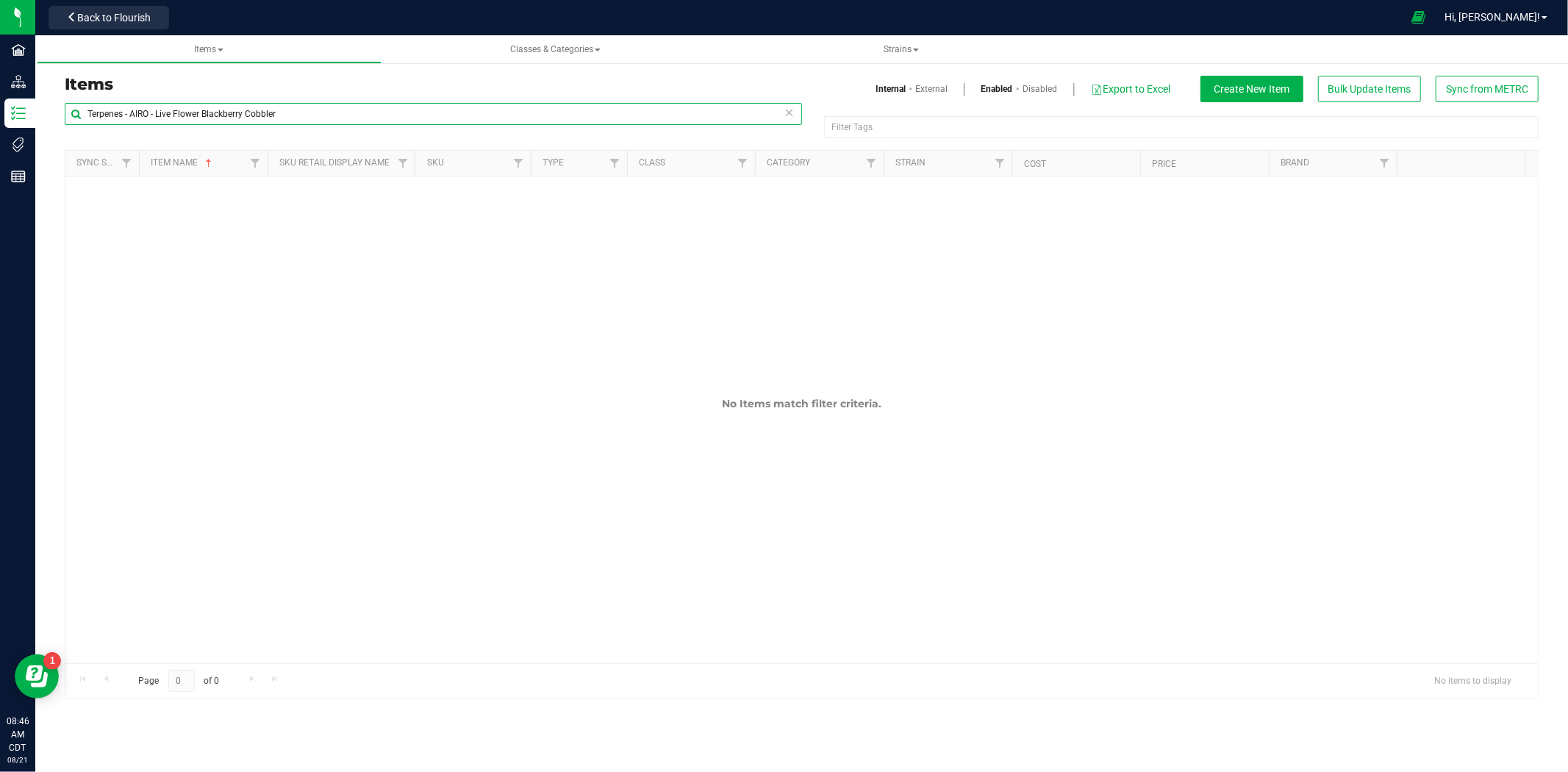
drag, startPoint x: 300, startPoint y: 114, endPoint x: 152, endPoint y: 95, distance: 149.2
click at [0, 78] on html "Facilities Distribution Inventory Tags Reports 08:46 AM CDT 08/21/2025 08/21 Cu…" at bounding box center [784, 386] width 1568 height 772
paste input "Labels - SafeBet - Double Pack .5g Joint 110mm Tube QR THC Diamond Brown"
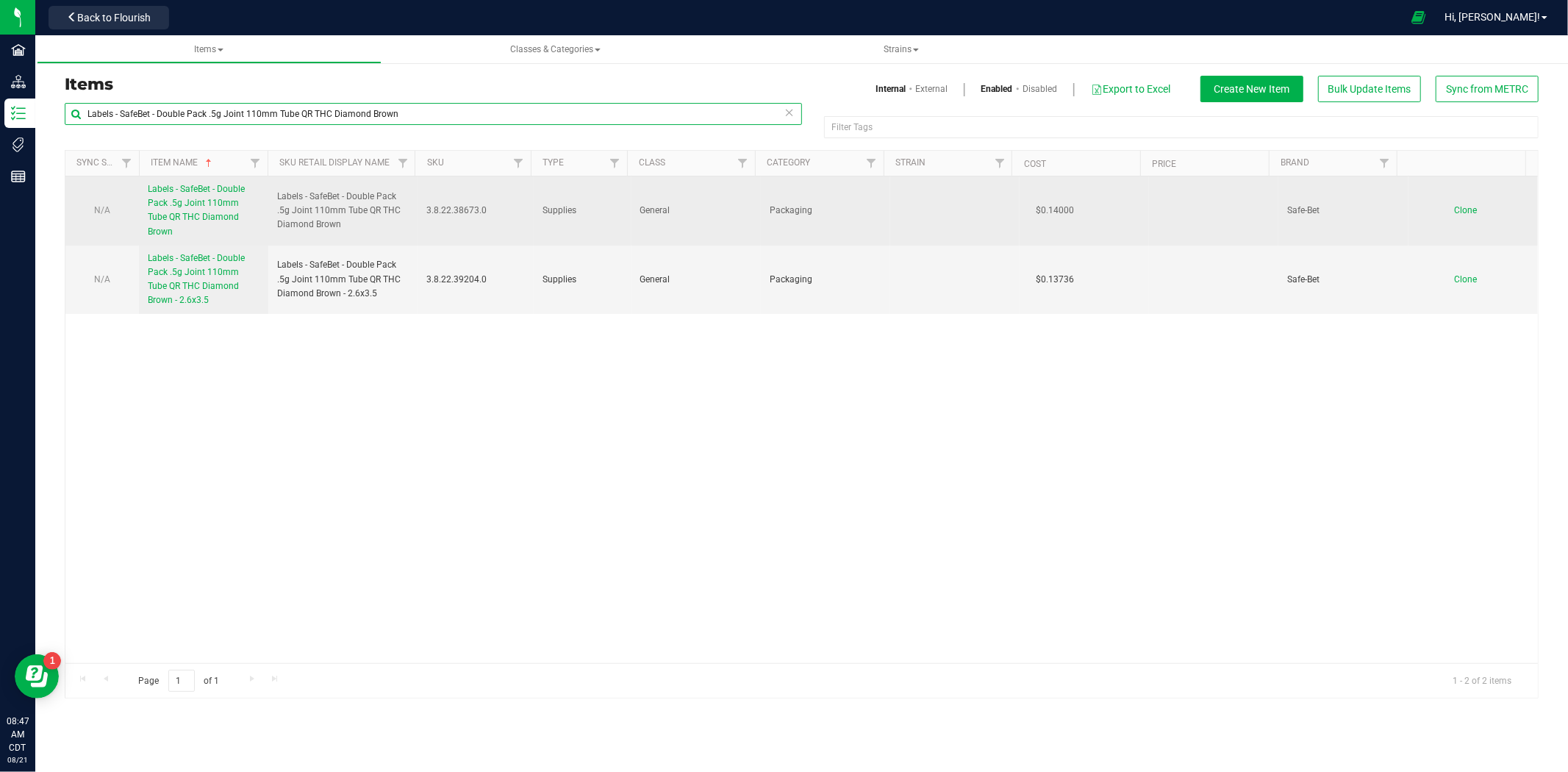
type input "Labels - SafeBet - Double Pack .5g Joint 110mm Tube QR THC Diamond Brown"
click at [216, 197] on link "Labels - SafeBet - Double Pack .5g Joint 110mm Tube QR THC Diamond Brown" at bounding box center [203, 210] width 112 height 56
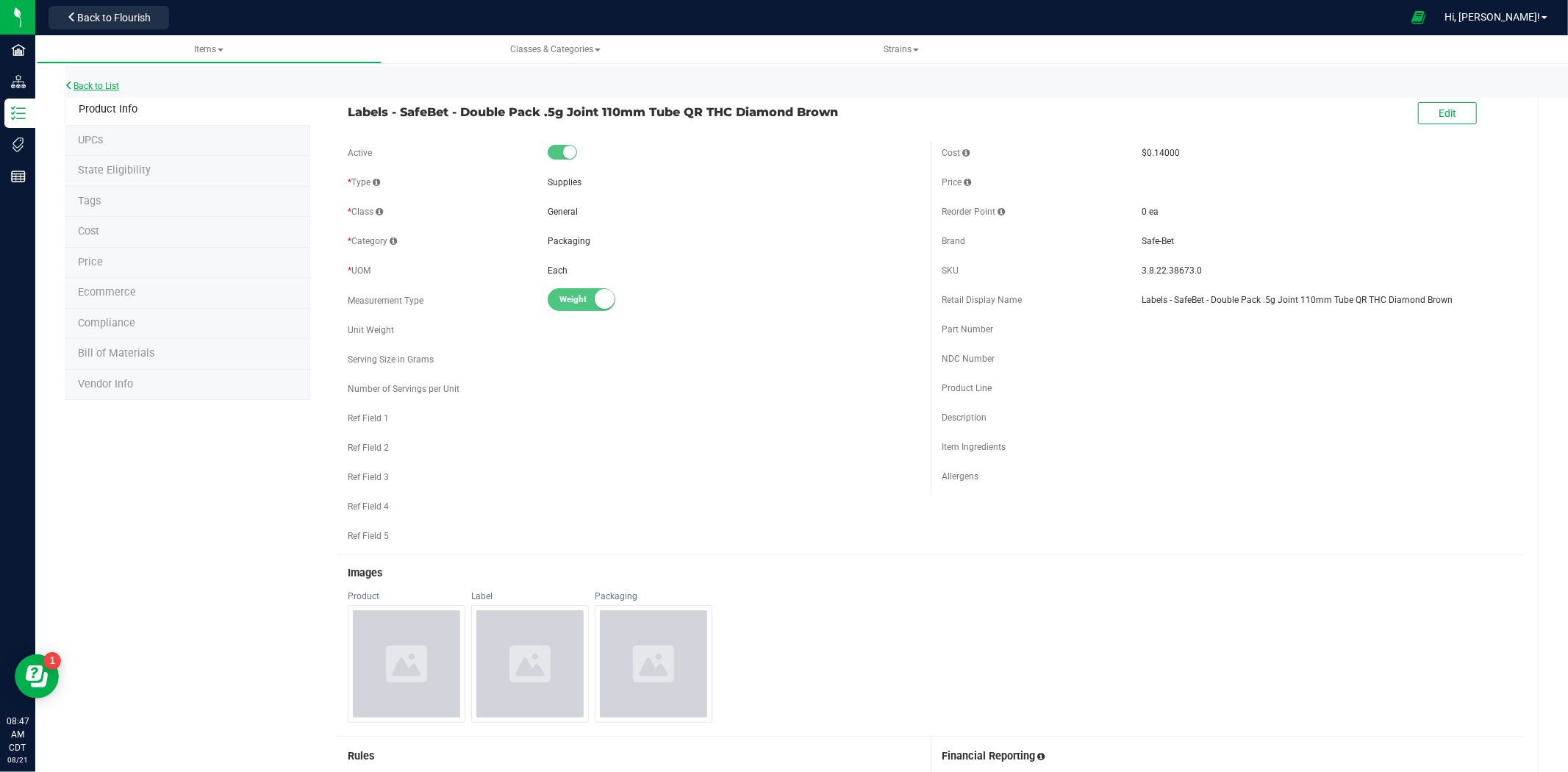
click at [110, 87] on link "Back to List" at bounding box center [91, 86] width 54 height 10
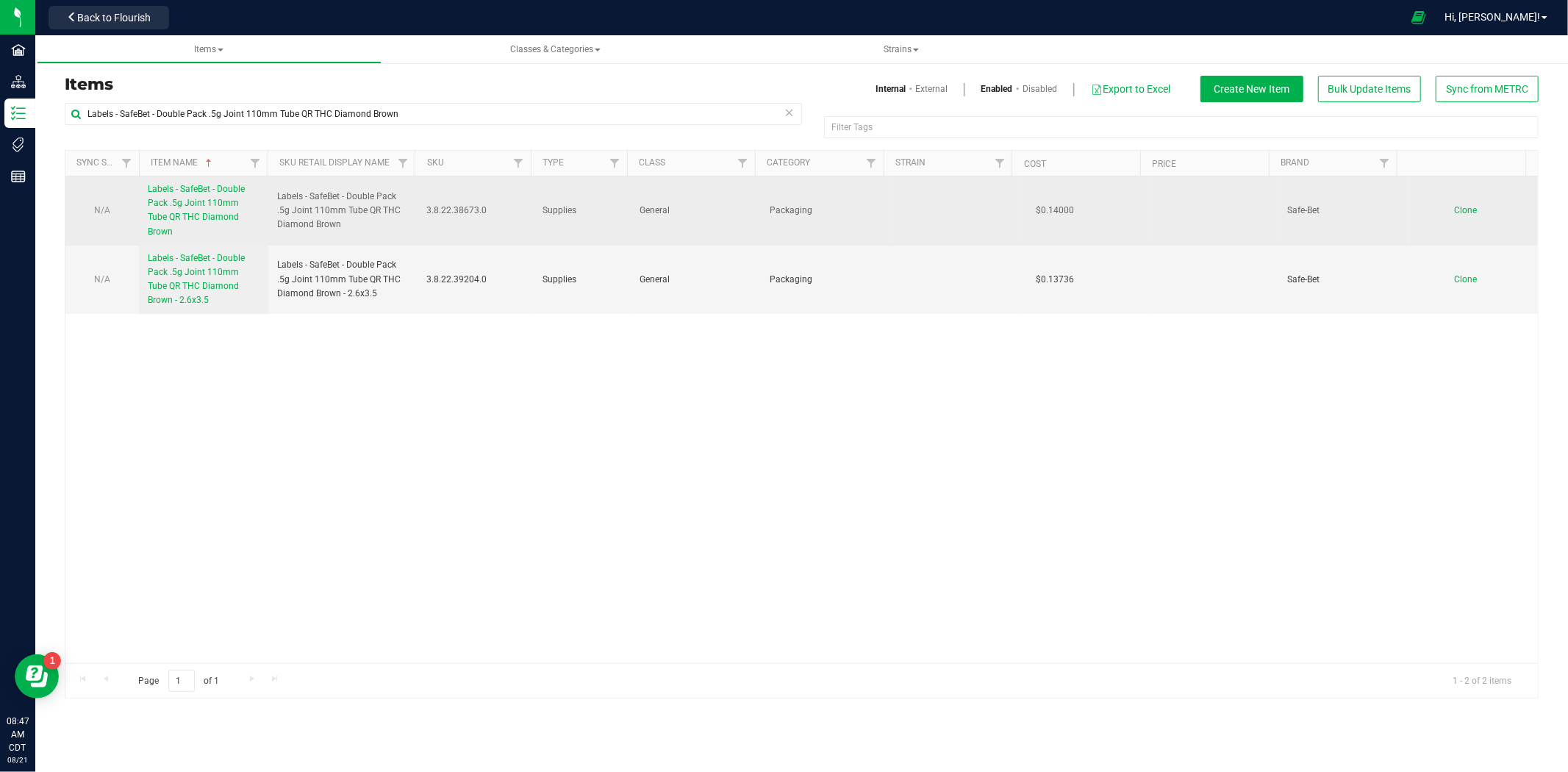
click at [1454, 205] on span "Clone" at bounding box center [1465, 210] width 23 height 10
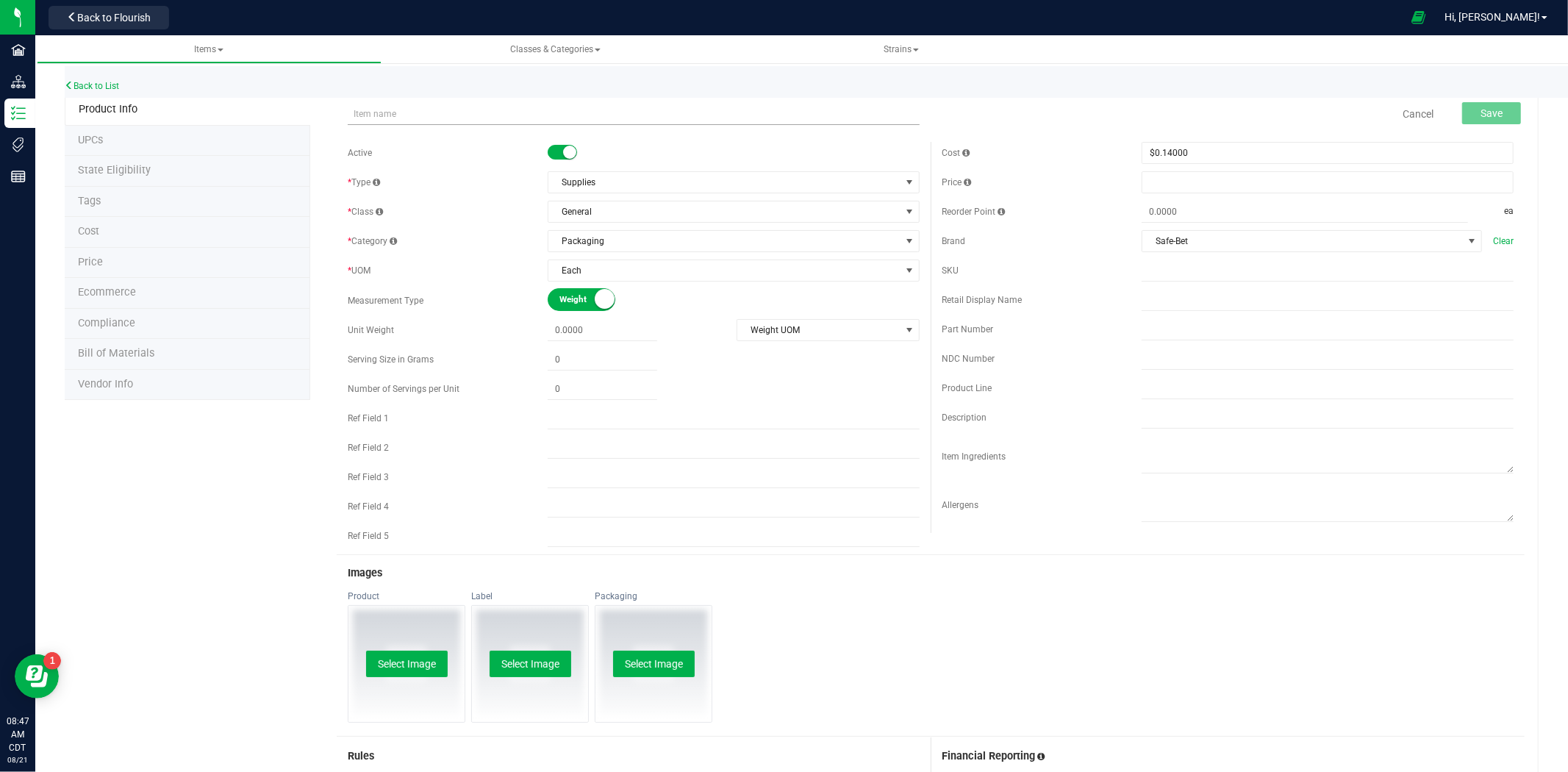
click at [430, 108] on input "text" at bounding box center [633, 114] width 572 height 22
click at [377, 114] on input "Labels - SafeBet - Double Pack .5g Joint 110mm Tube QR THC Diamond Brown" at bounding box center [633, 114] width 572 height 22
type input "Label BAS - SafeBet - Double Pack .5g Joint 110mm Tube QR THC Diamond Brown"
click at [1494, 112] on button "Save" at bounding box center [1491, 114] width 59 height 22
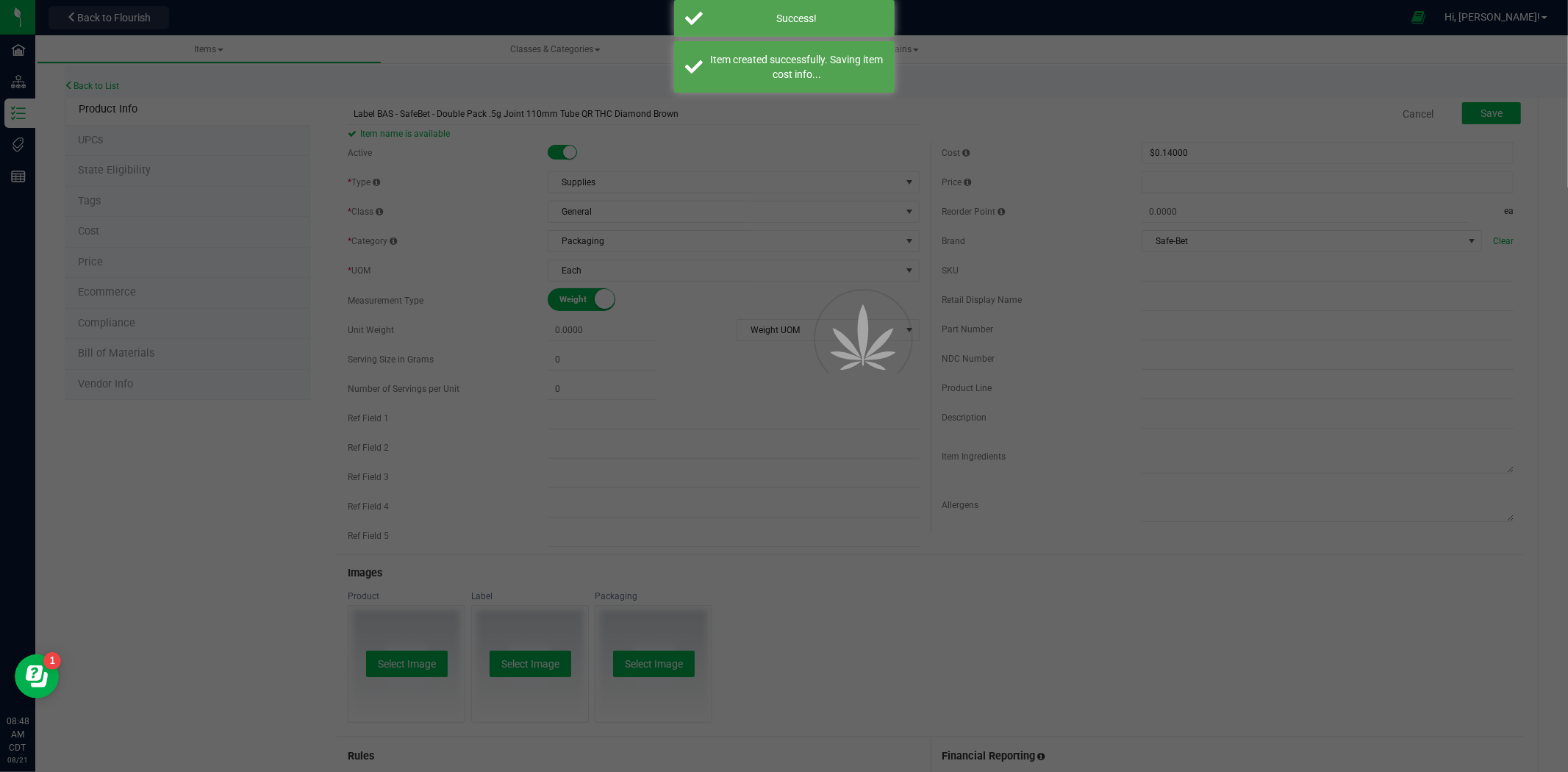
click at [100, 356] on div at bounding box center [784, 386] width 1568 height 772
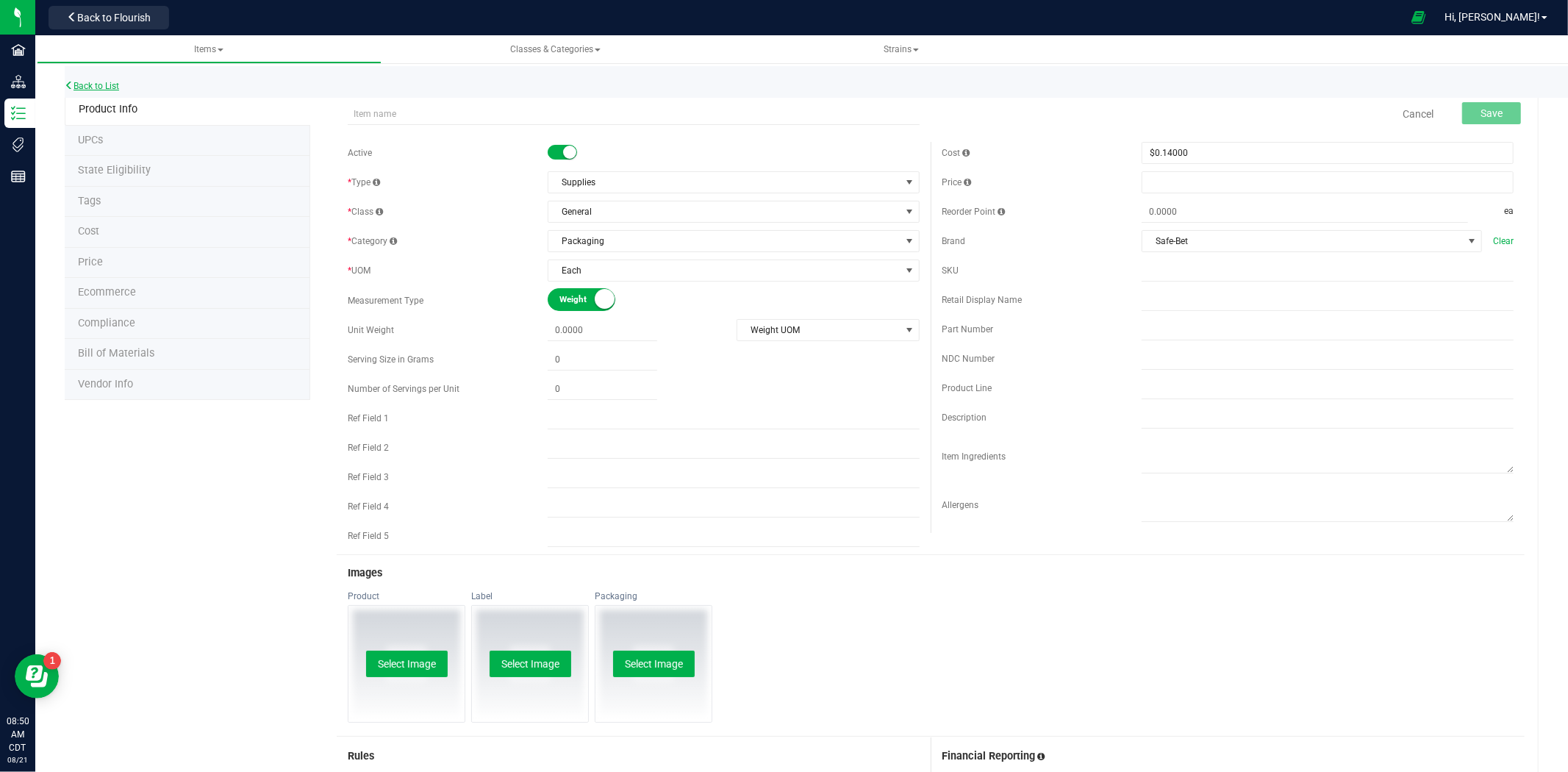
click at [104, 85] on link "Back to List" at bounding box center [91, 86] width 54 height 10
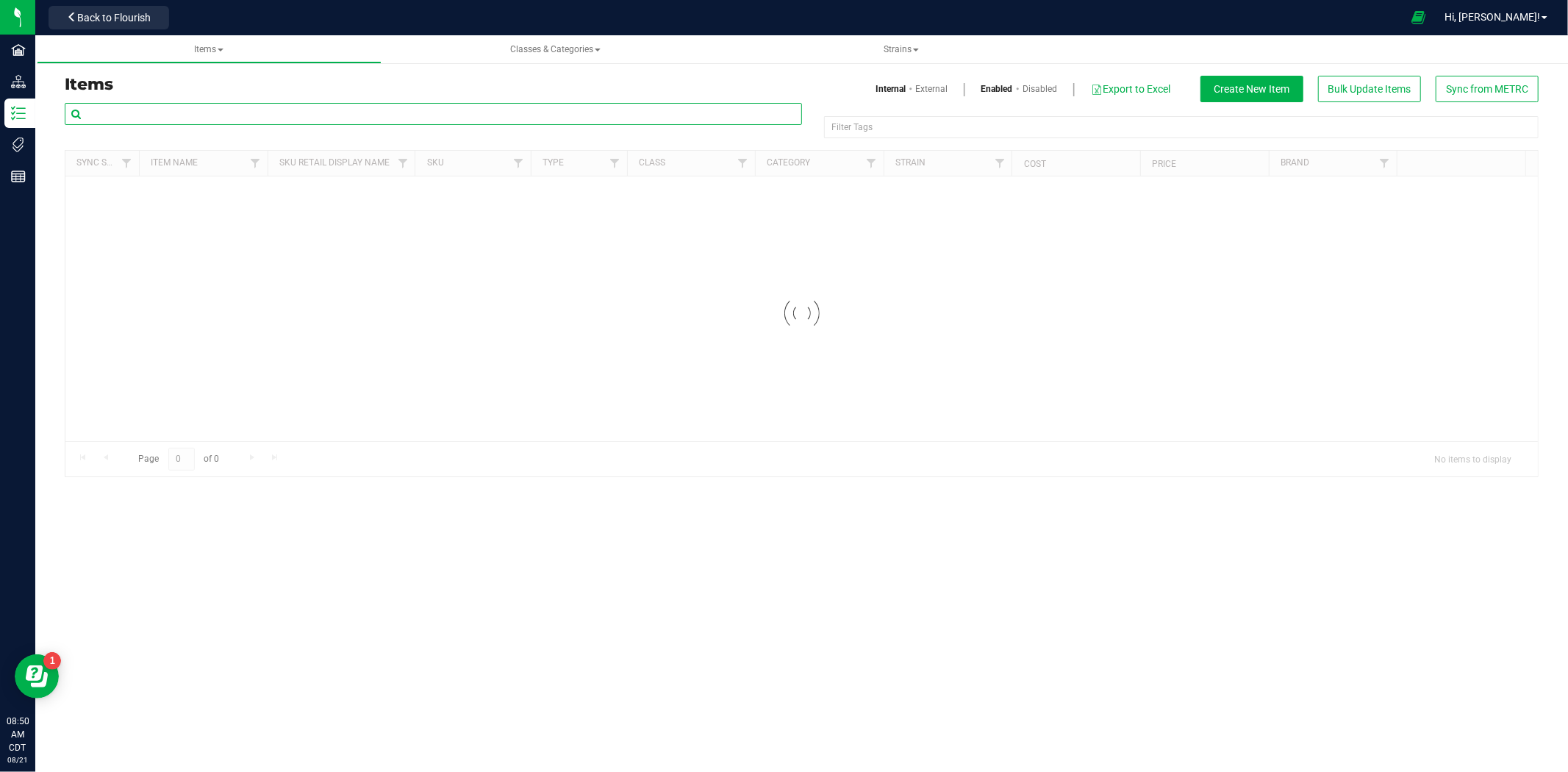
click at [172, 109] on input "text" at bounding box center [433, 114] width 737 height 22
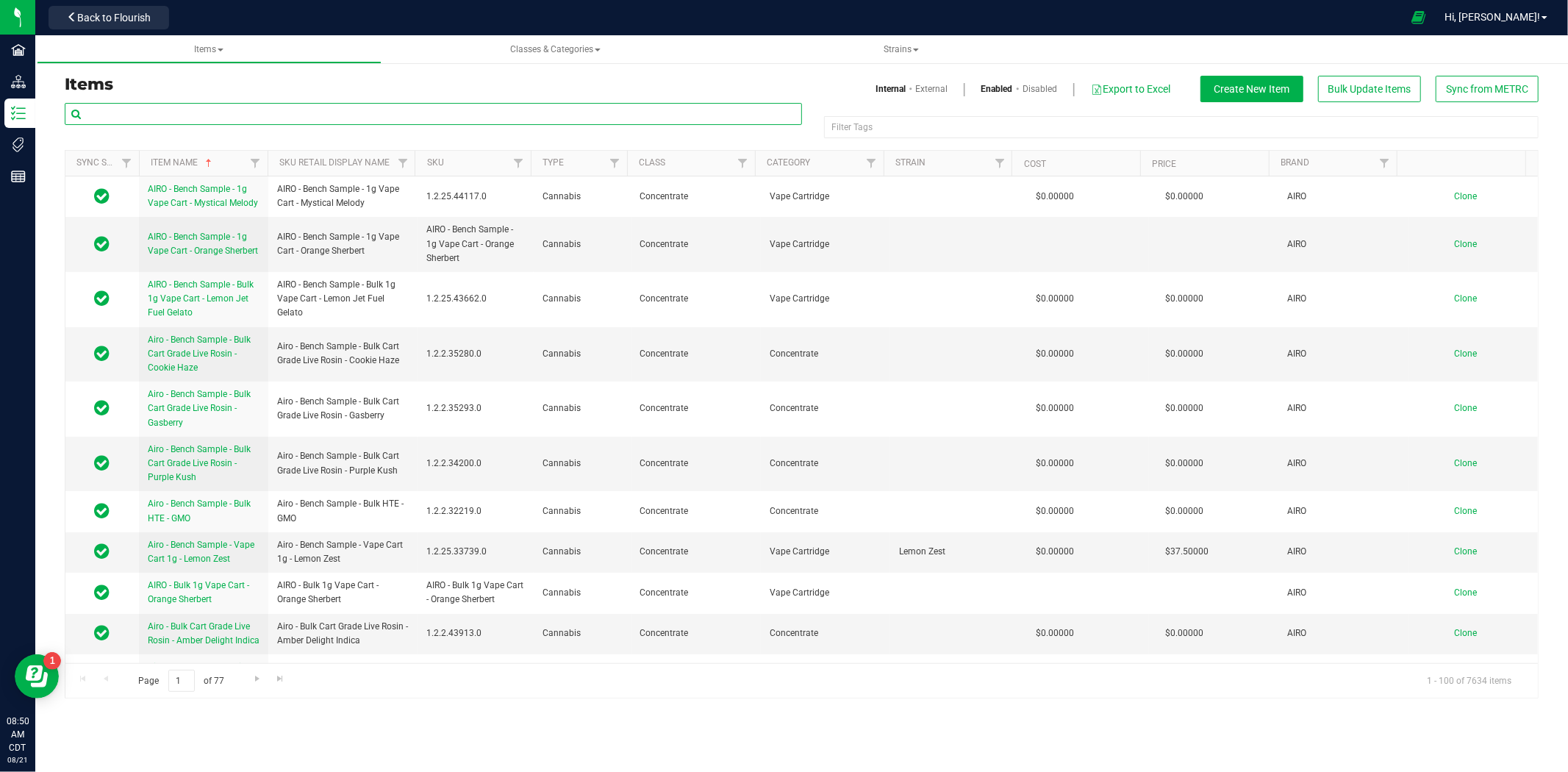
paste input "Labels - SafeBet - Double Pack .5g Joint 110mm Tube QR THC Diamond Brown"
click at [114, 113] on input "Labels - SafeBet - Double Pack .5g Joint 110mm Tube QR THC Diamond Brown" at bounding box center [433, 114] width 737 height 22
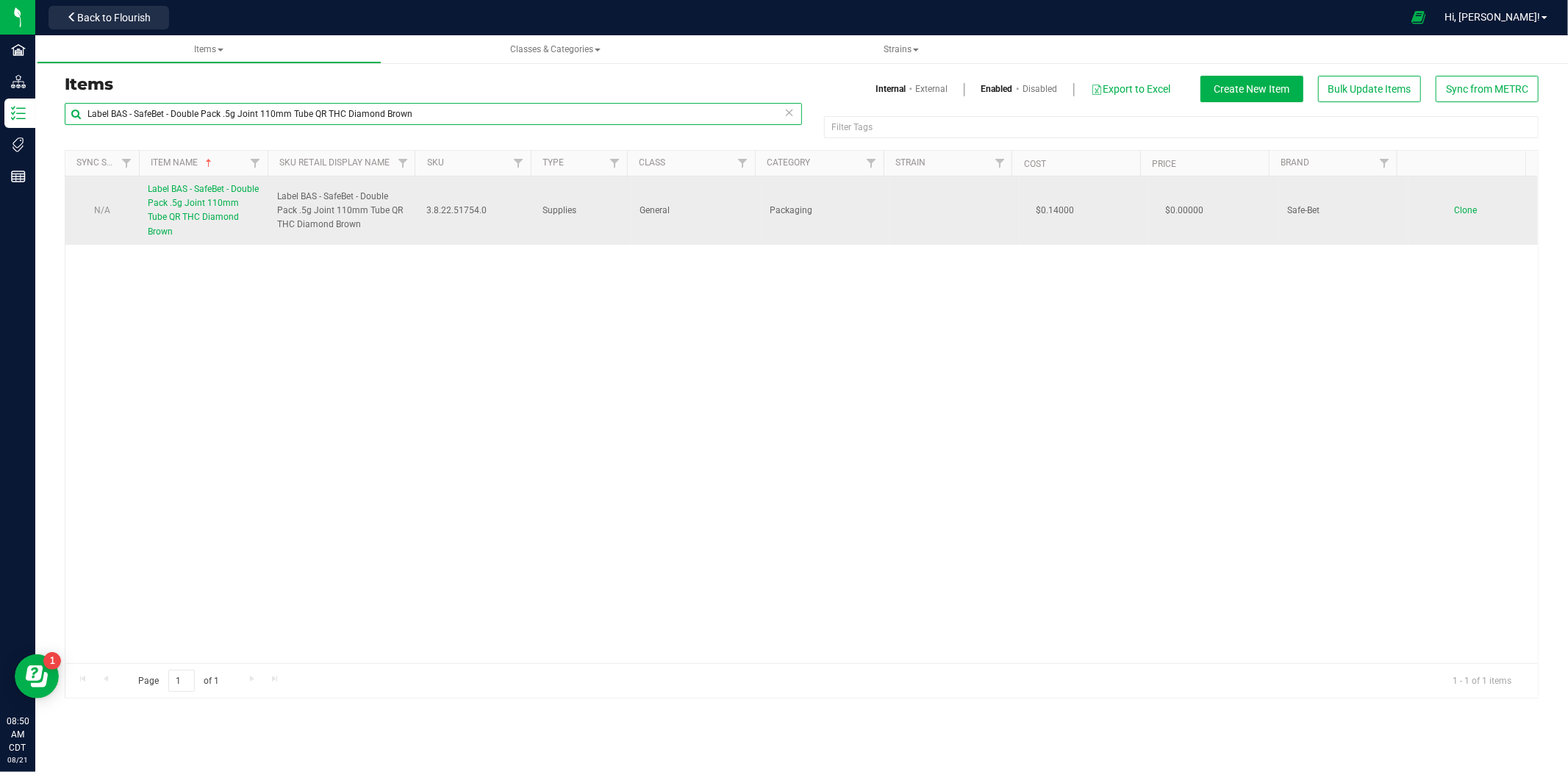
type input "Label BAS - SafeBet - Double Pack .5g Joint 110mm Tube QR THC Diamond Brown"
click at [207, 214] on span "Label BAS - SafeBet - Double Pack .5g Joint 110mm Tube QR THC Diamond Brown" at bounding box center [203, 210] width 111 height 53
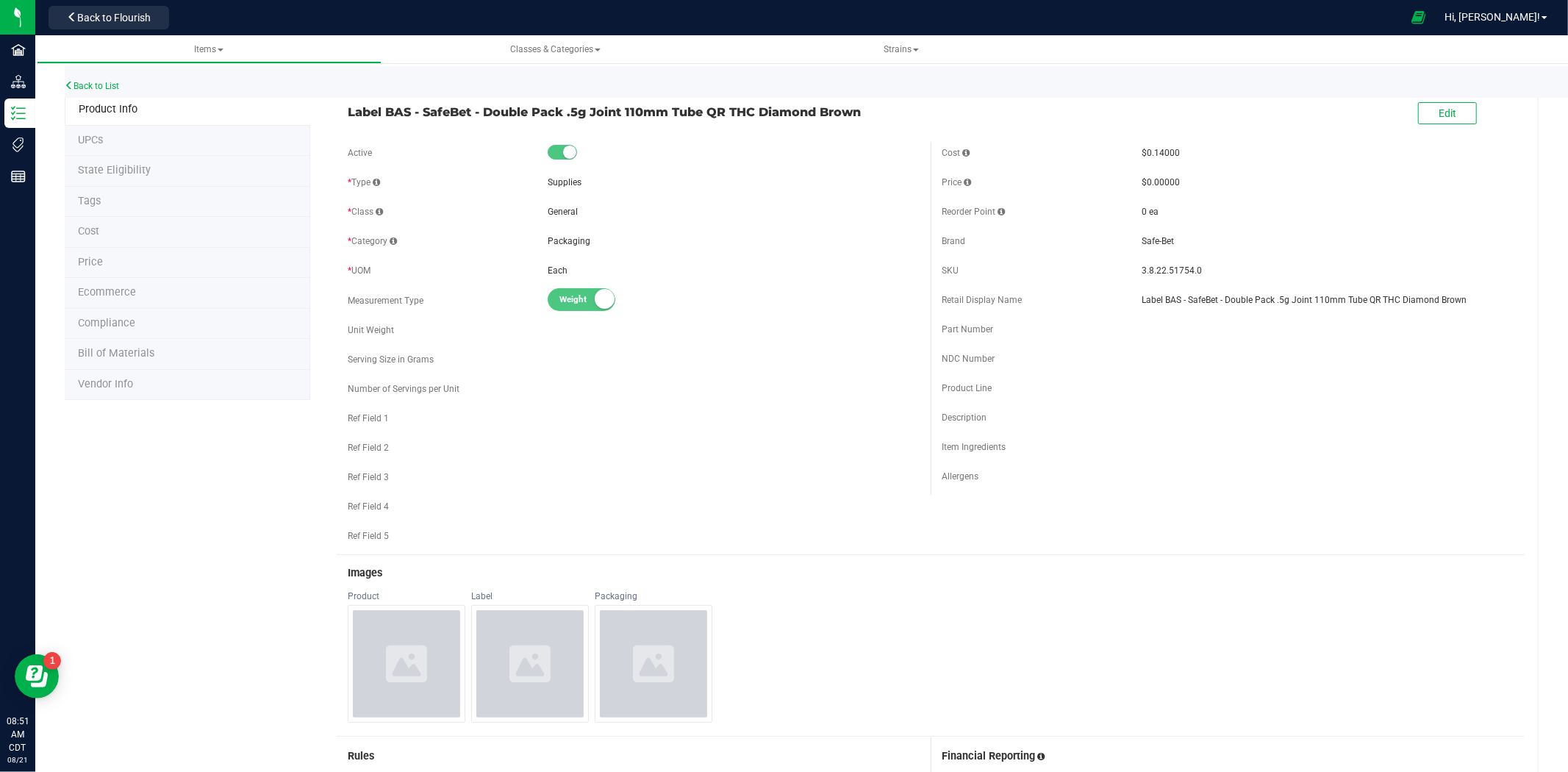
click at [135, 358] on span "Bill of Materials" at bounding box center [115, 354] width 77 height 13
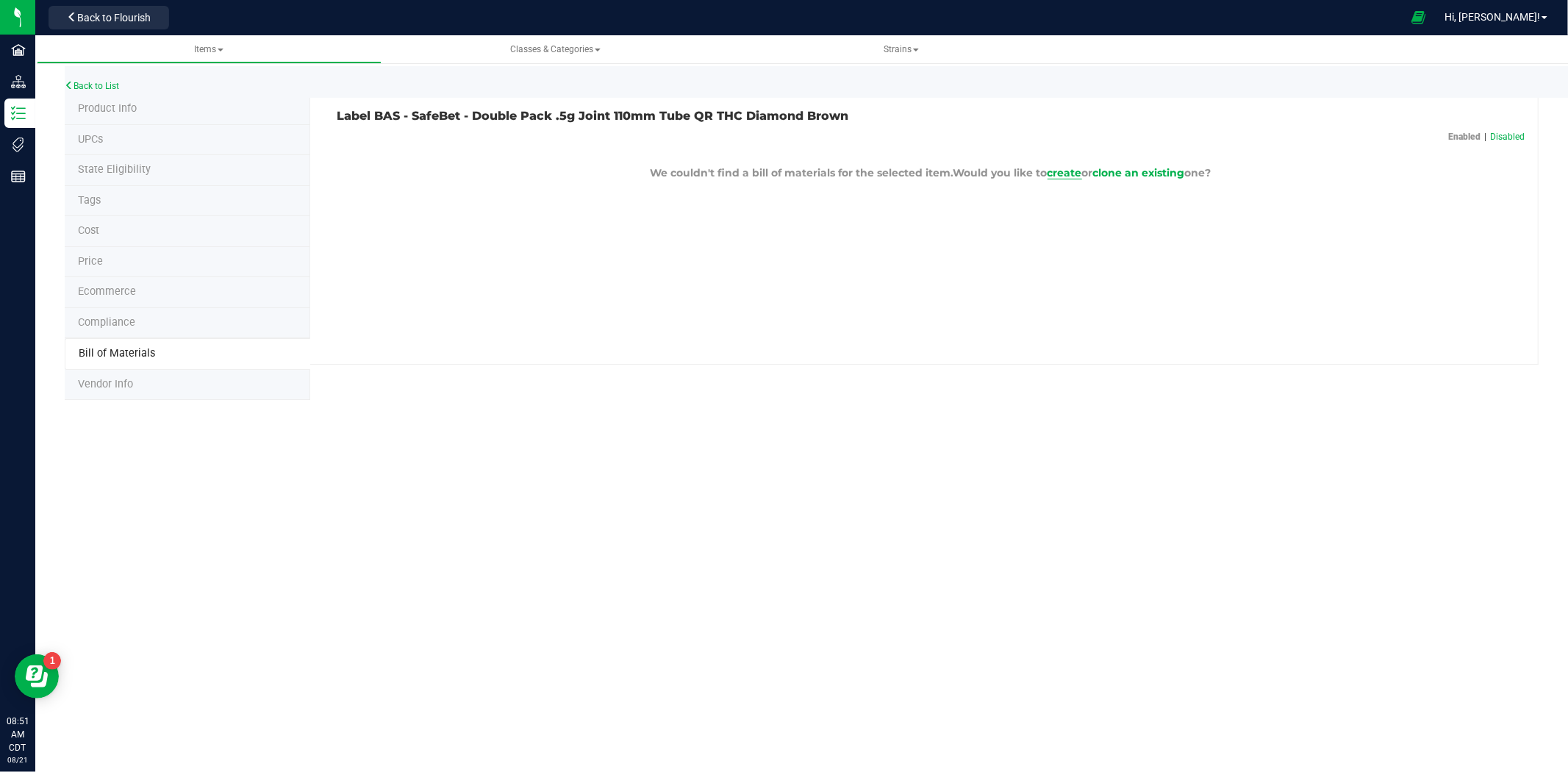
click at [1057, 174] on span "create" at bounding box center [1064, 173] width 34 height 13
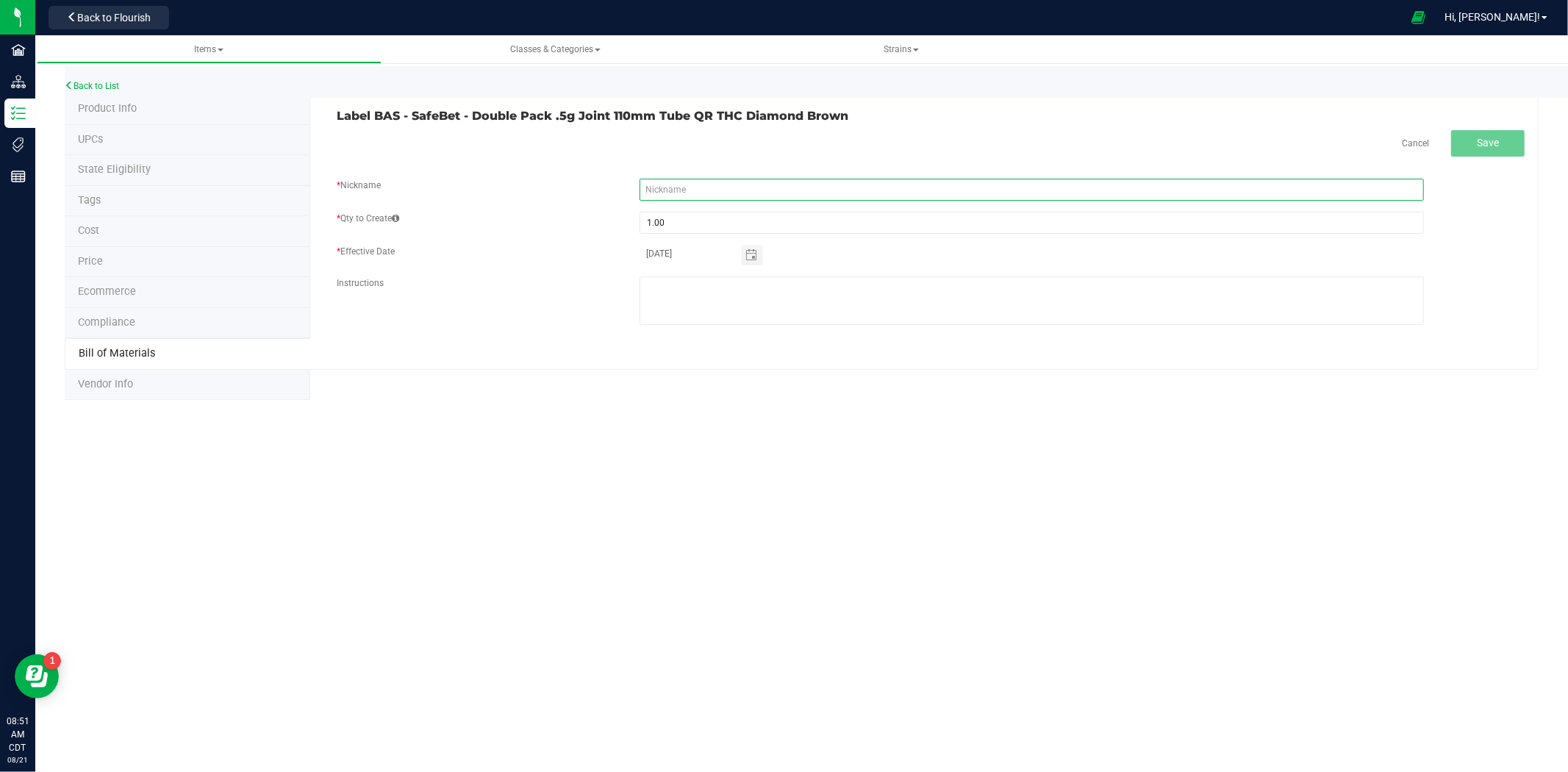
click at [844, 195] on input "text" at bounding box center [1031, 189] width 784 height 22
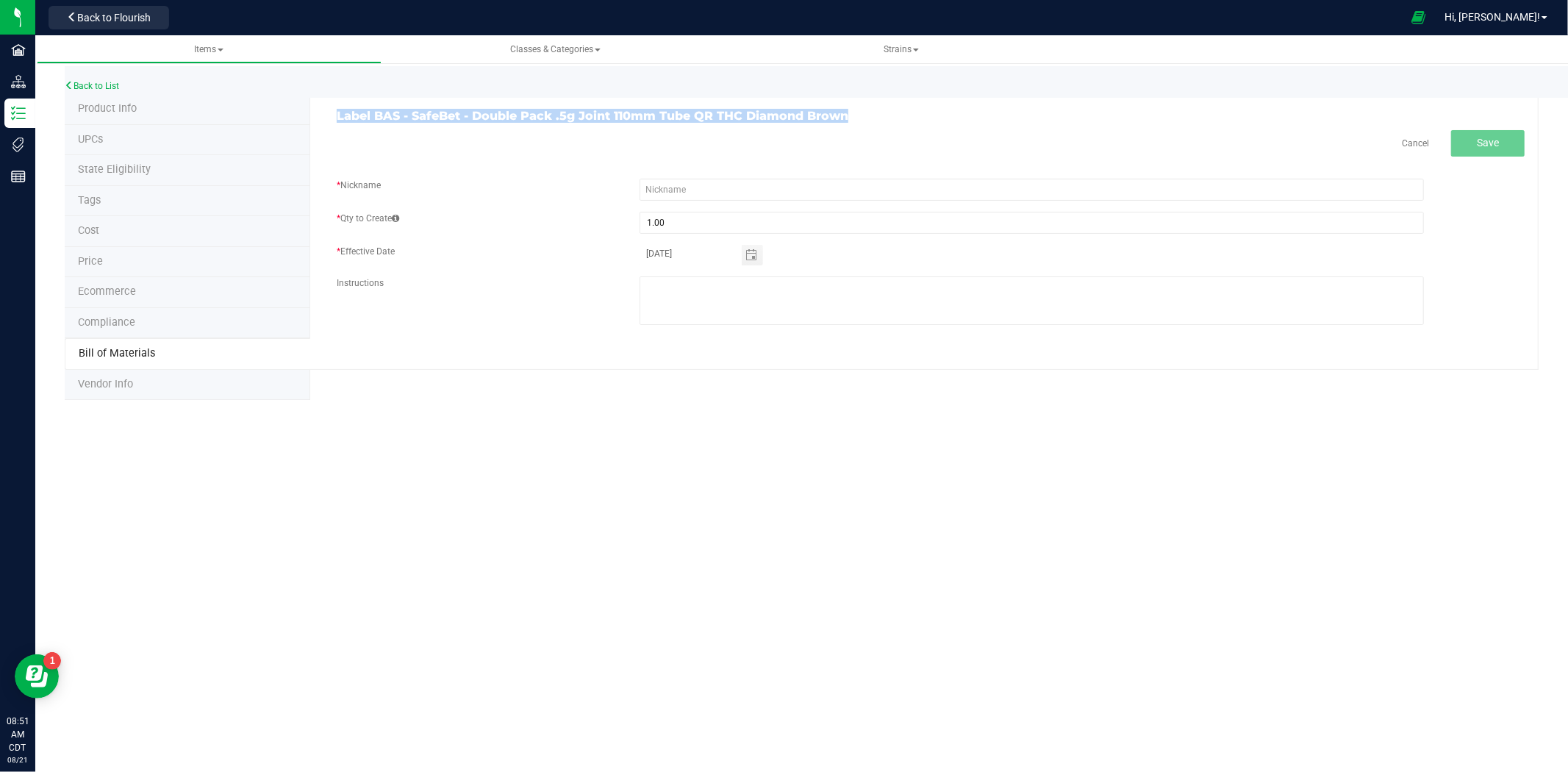
drag, startPoint x: 853, startPoint y: 121, endPoint x: 333, endPoint y: 115, distance: 520.0
click at [330, 115] on div "Label BAS - SafeBet - Double Pack .5g Joint 110mm Tube QR THC Diamond Brown" at bounding box center [628, 116] width 605 height 13
copy h3 "Label BAS - SafeBet - Double Pack .5g Joint 110mm Tube QR THC Diamond Brown"
click at [697, 182] on input "text" at bounding box center [1031, 189] width 784 height 22
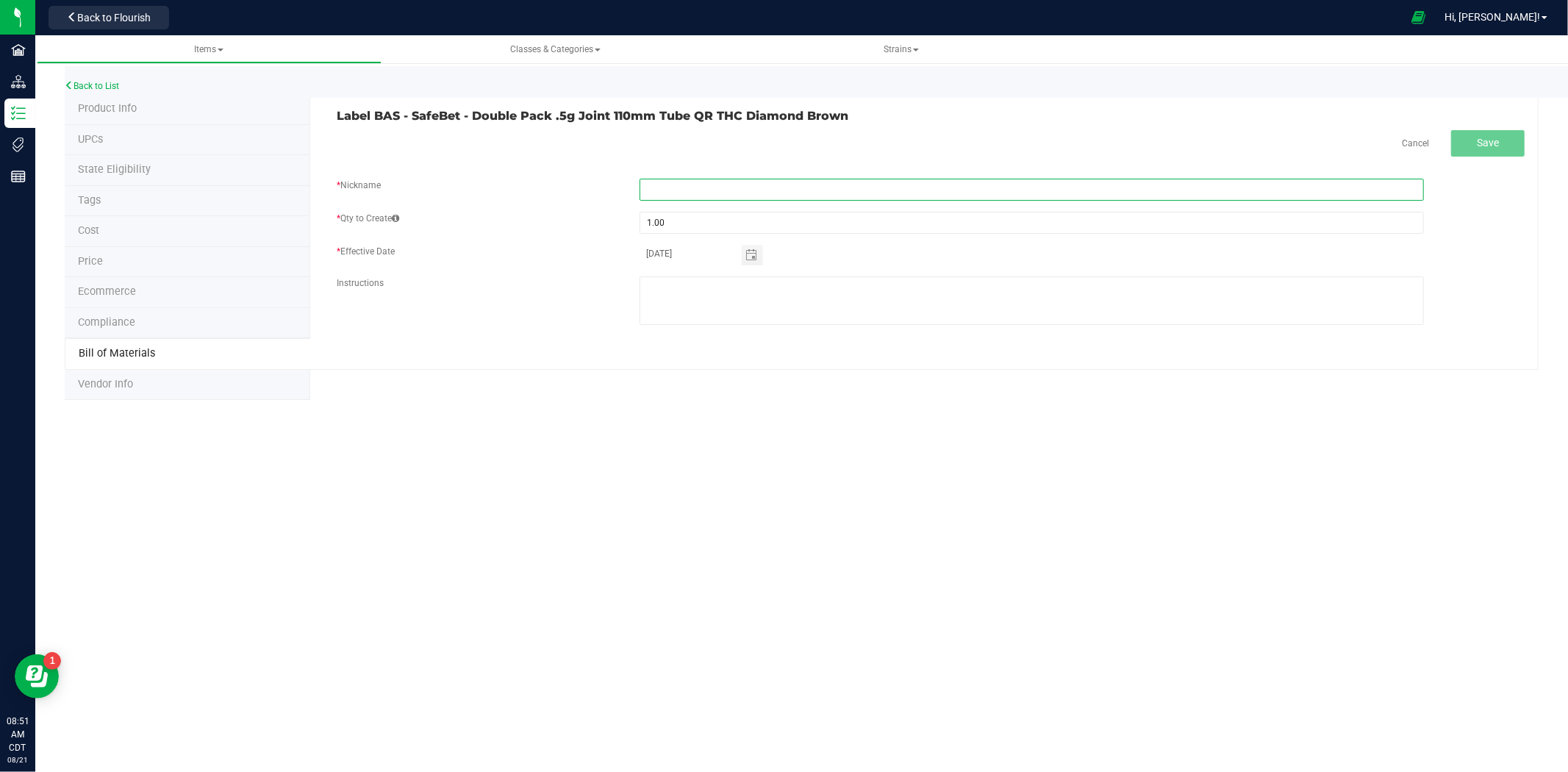
paste input "Label BAS - SafeBet - Double Pack .5g Joint 110mm Tube QR THC Diamond Brown"
type input "Label BAS - SafeBet - Double Pack .5g Joint 110mm Tube QR THC Diamond Brown"
click at [892, 152] on div "Cancel Save" at bounding box center [931, 143] width 1188 height 27
click at [1511, 135] on button "Save" at bounding box center [1488, 143] width 74 height 27
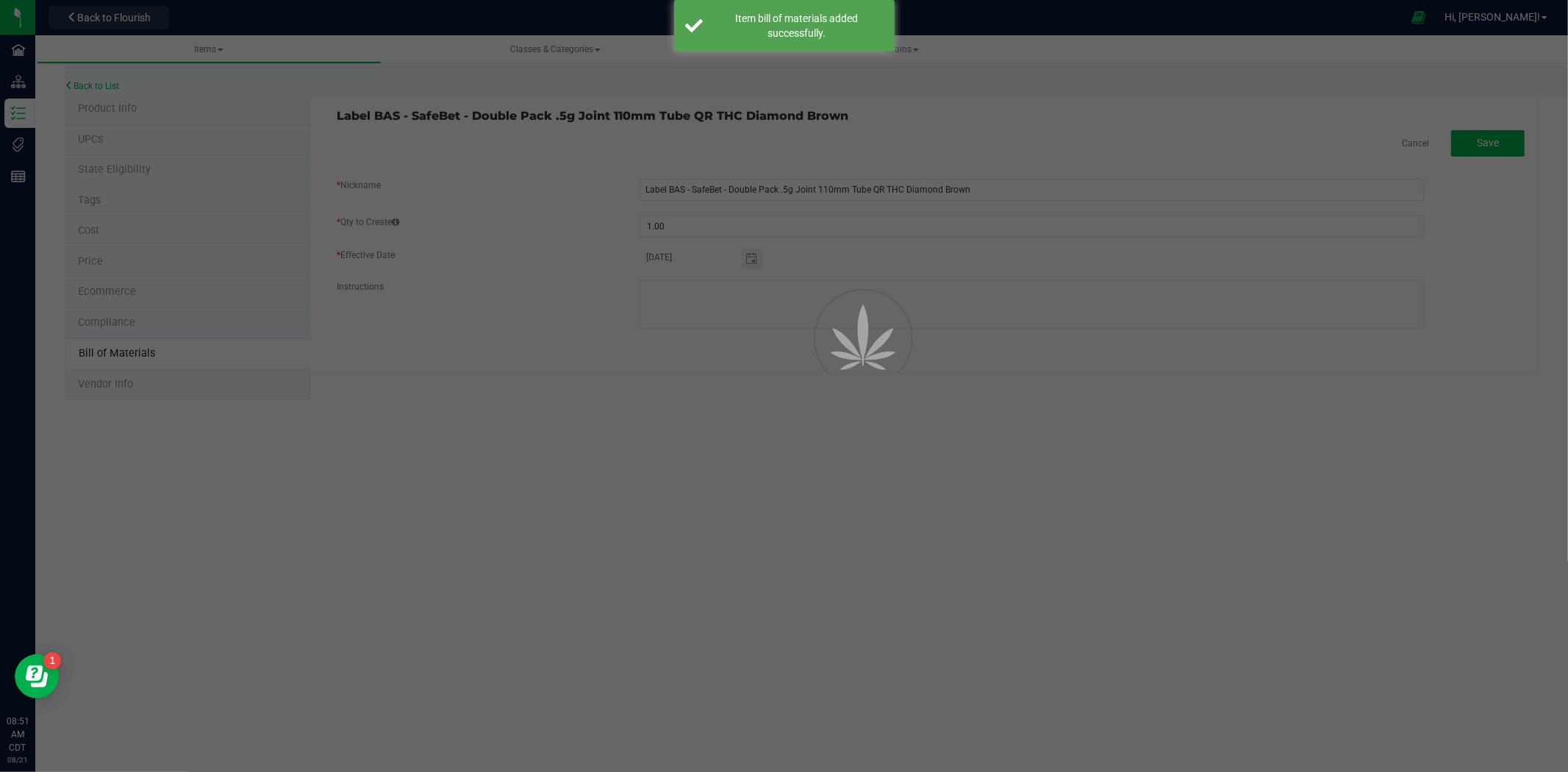
select select "1422"
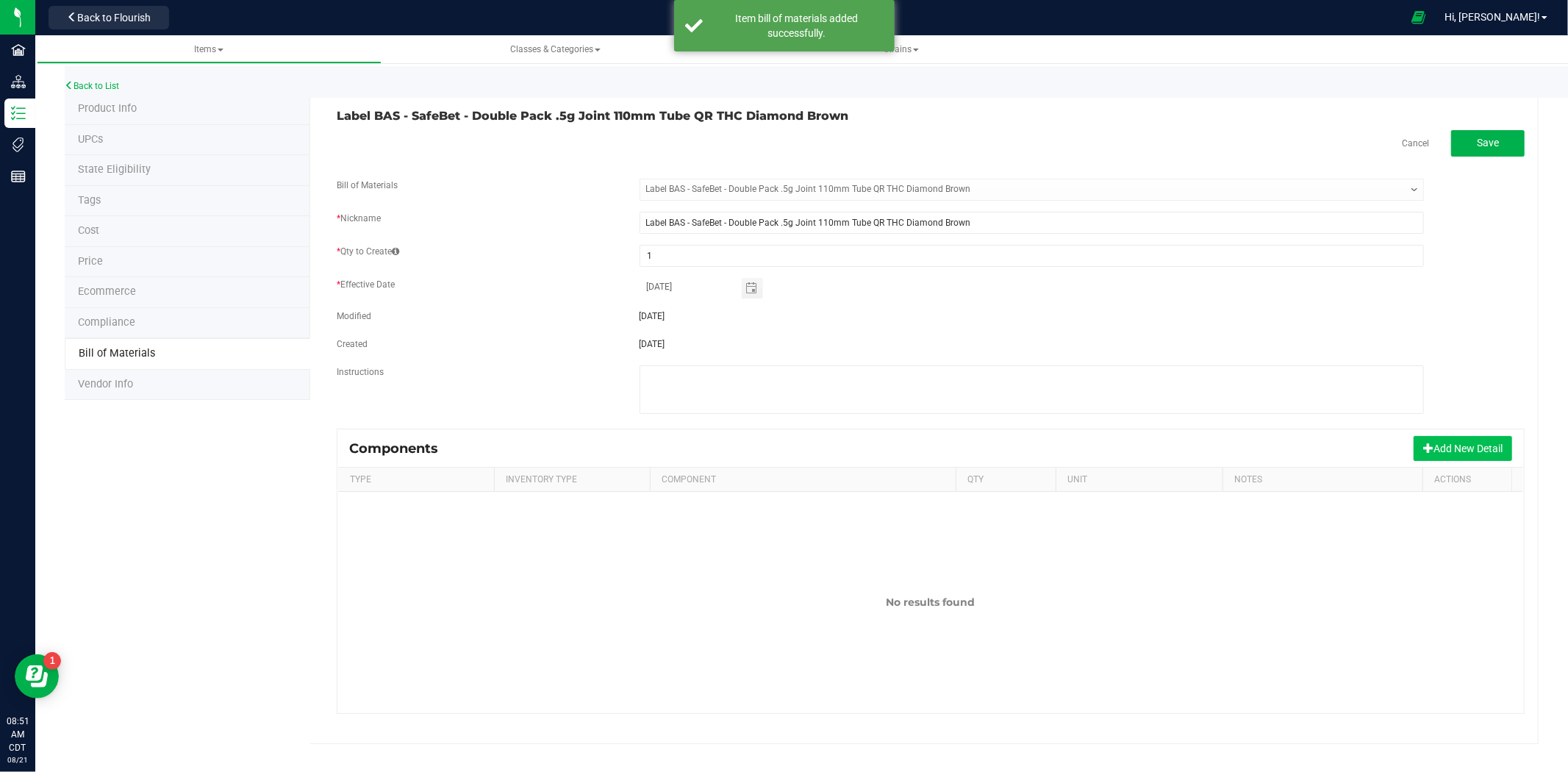
click at [1482, 457] on button "Add New Detail" at bounding box center [1463, 448] width 99 height 25
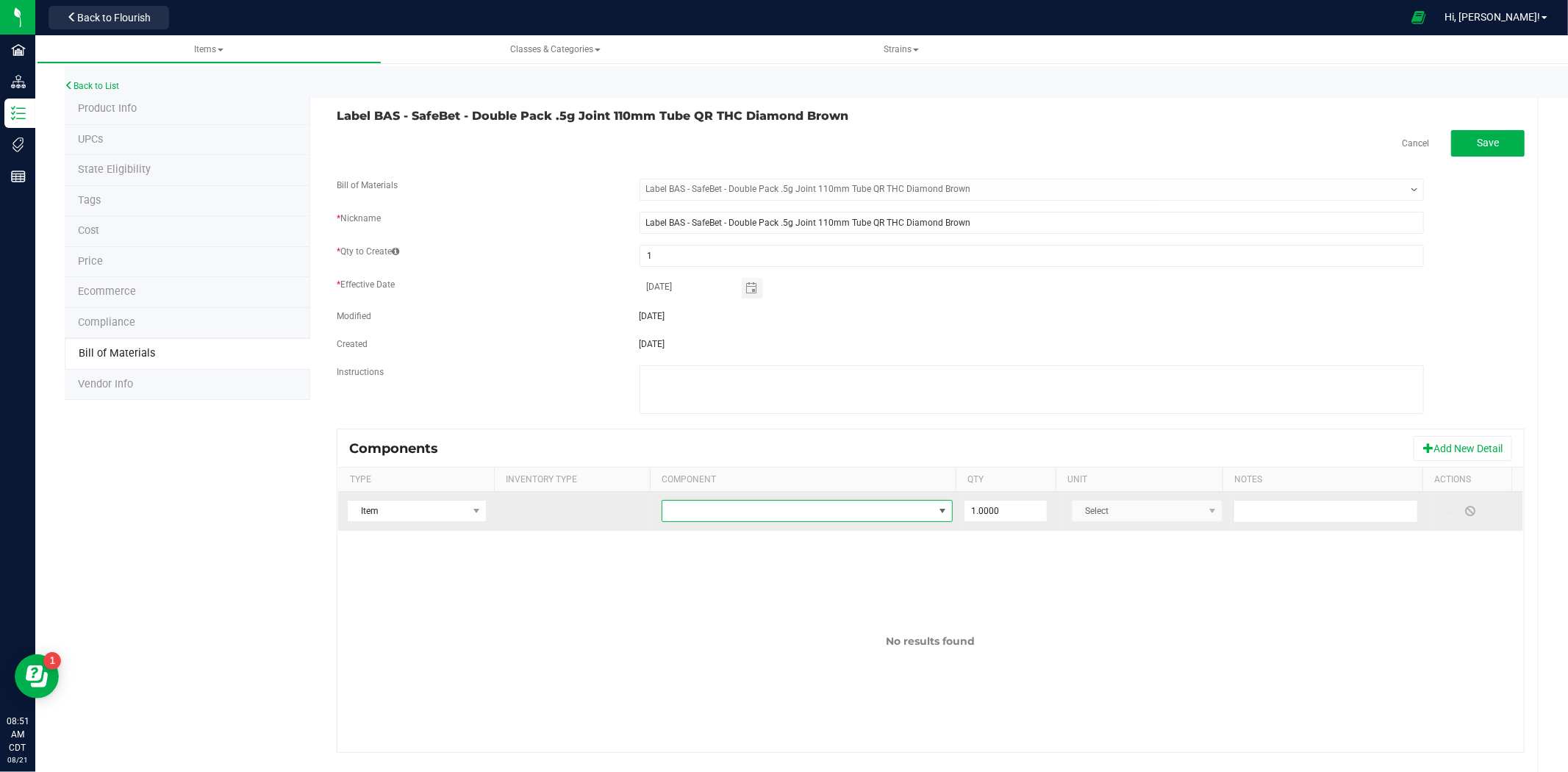
click at [779, 510] on span "NO DATA FOUND" at bounding box center [798, 511] width 271 height 20
type input "Labels - SafeBet - Double Pack .5g Joint 110mm Tube QR THC Diamond Brown"
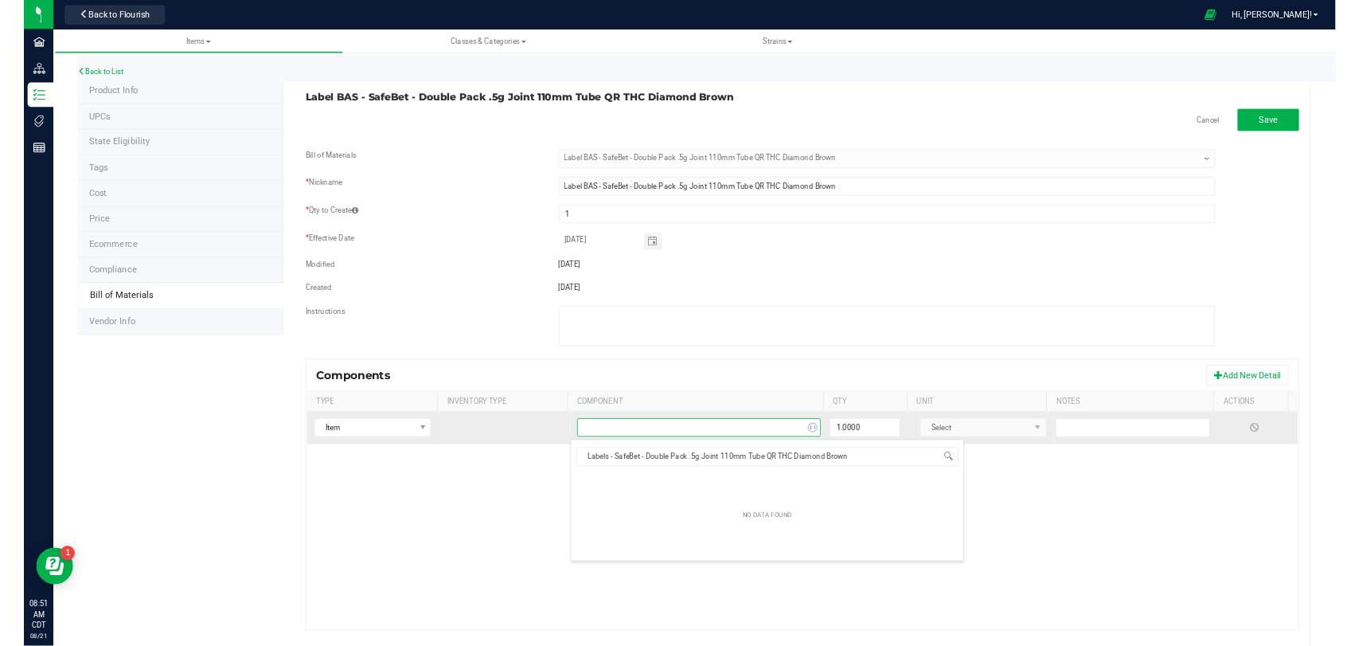
scroll to position [24, 306]
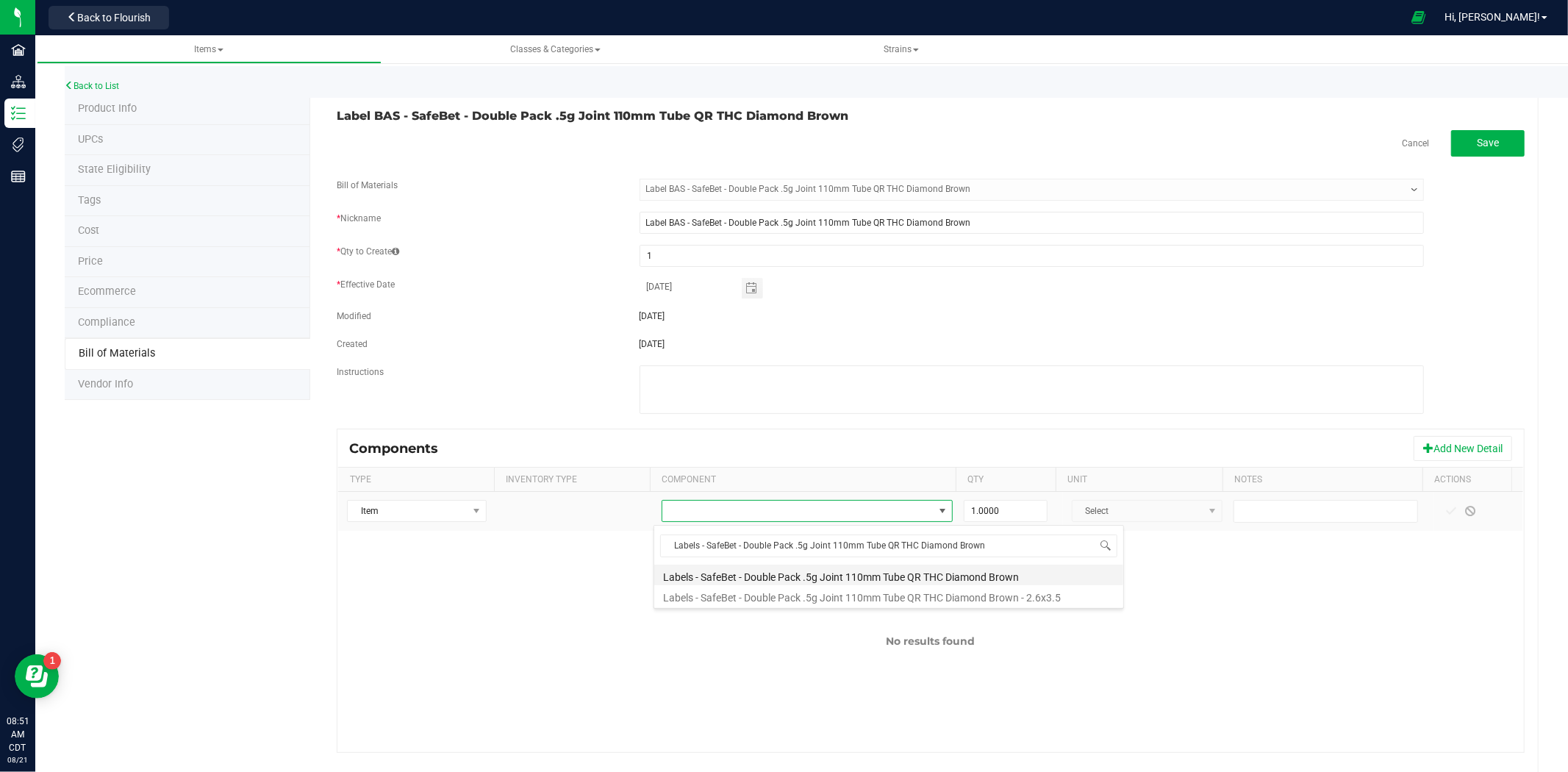
click at [800, 577] on li "Labels - SafeBet - Double Pack .5g Joint 110mm Tube QR THC Diamond Brown" at bounding box center [888, 574] width 469 height 20
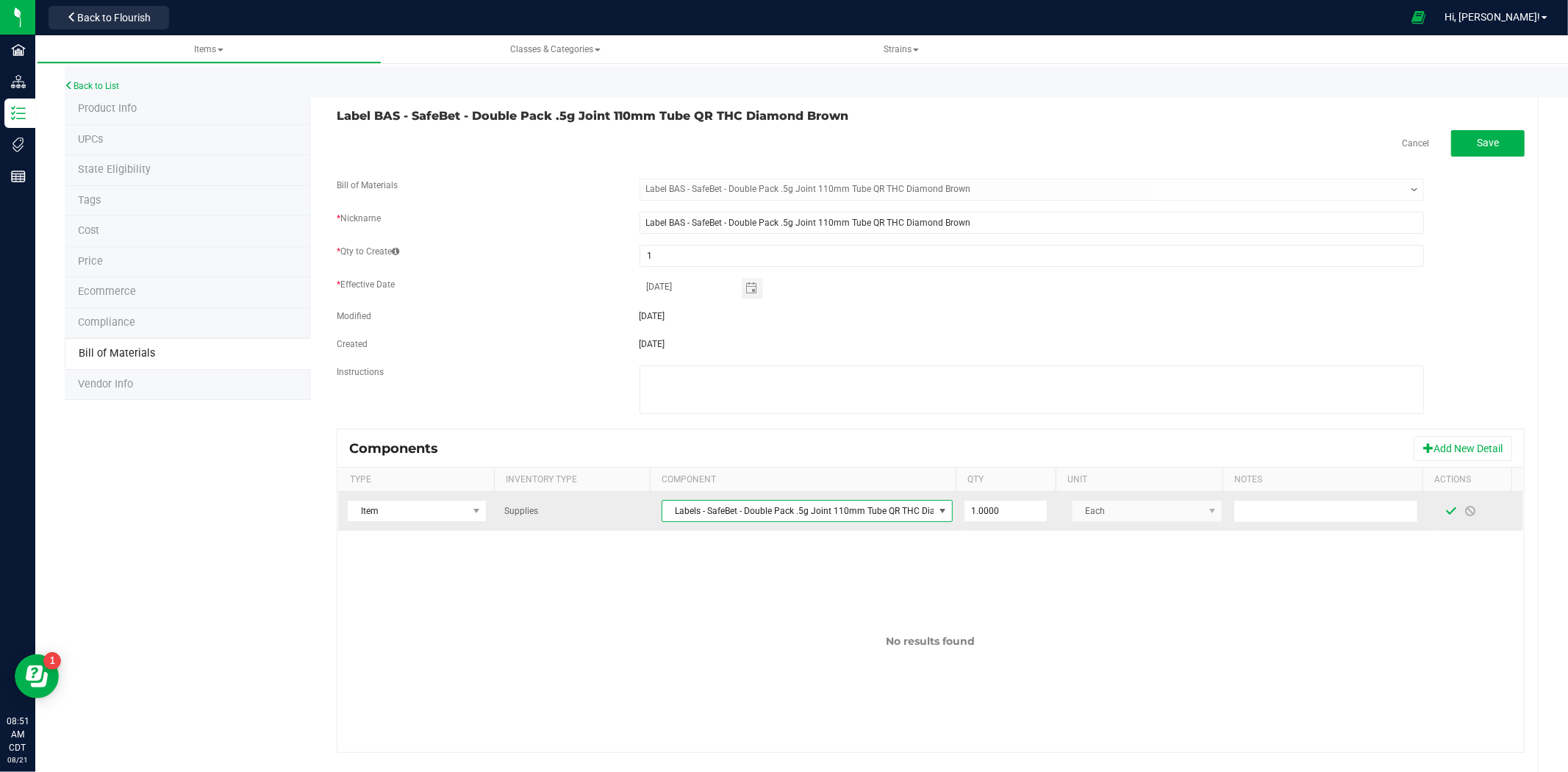
click at [1446, 515] on span at bounding box center [1452, 511] width 12 height 12
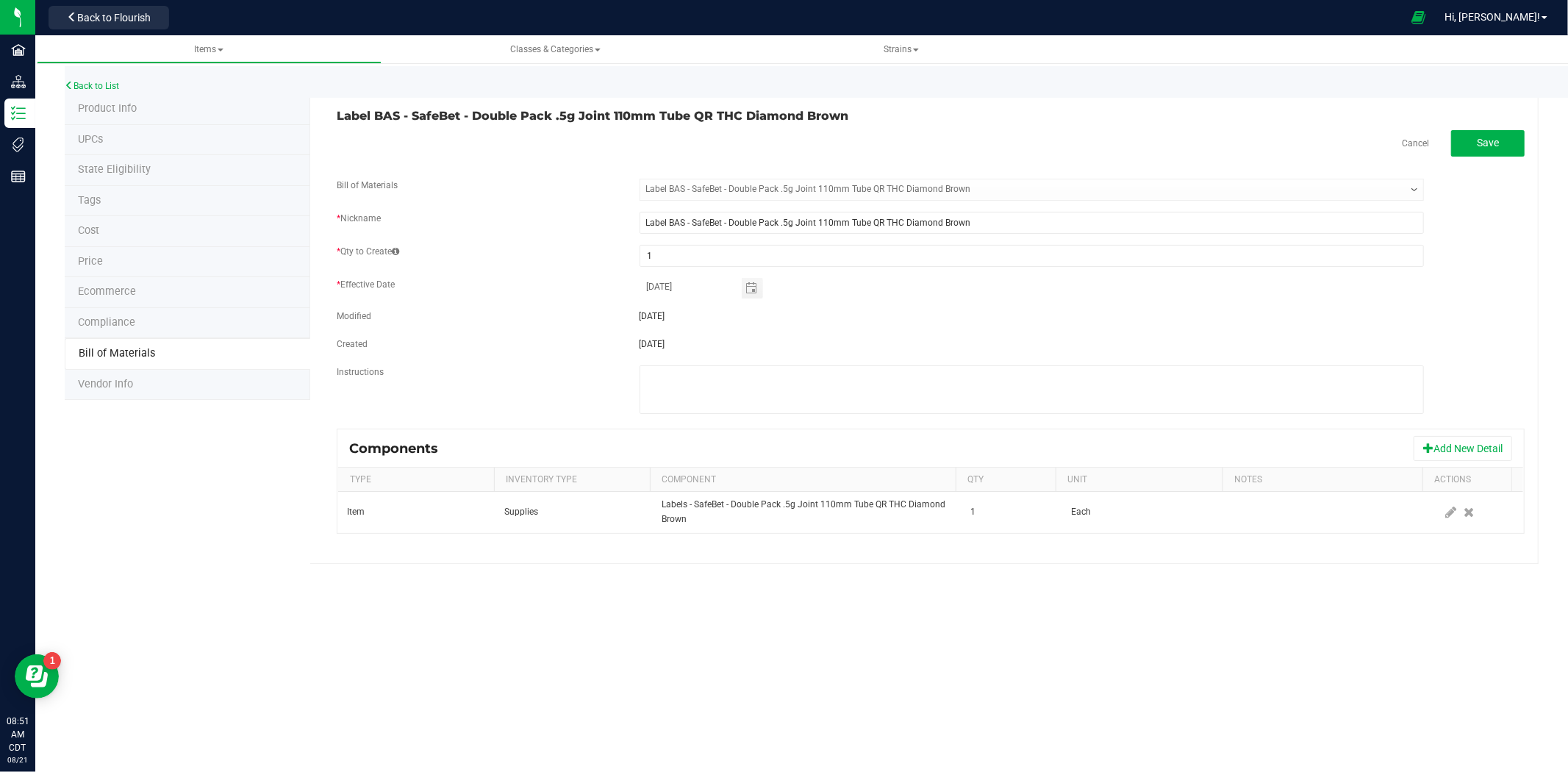
drag, startPoint x: 1417, startPoint y: 562, endPoint x: 1452, endPoint y: 481, distance: 88.2
click at [1417, 563] on div "Label BAS - SafeBet - Double Pack .5g Joint 110mm Tube QR THC Diamond Brown Can…" at bounding box center [924, 329] width 1228 height 470
click at [1501, 140] on button "Save" at bounding box center [1488, 143] width 74 height 27
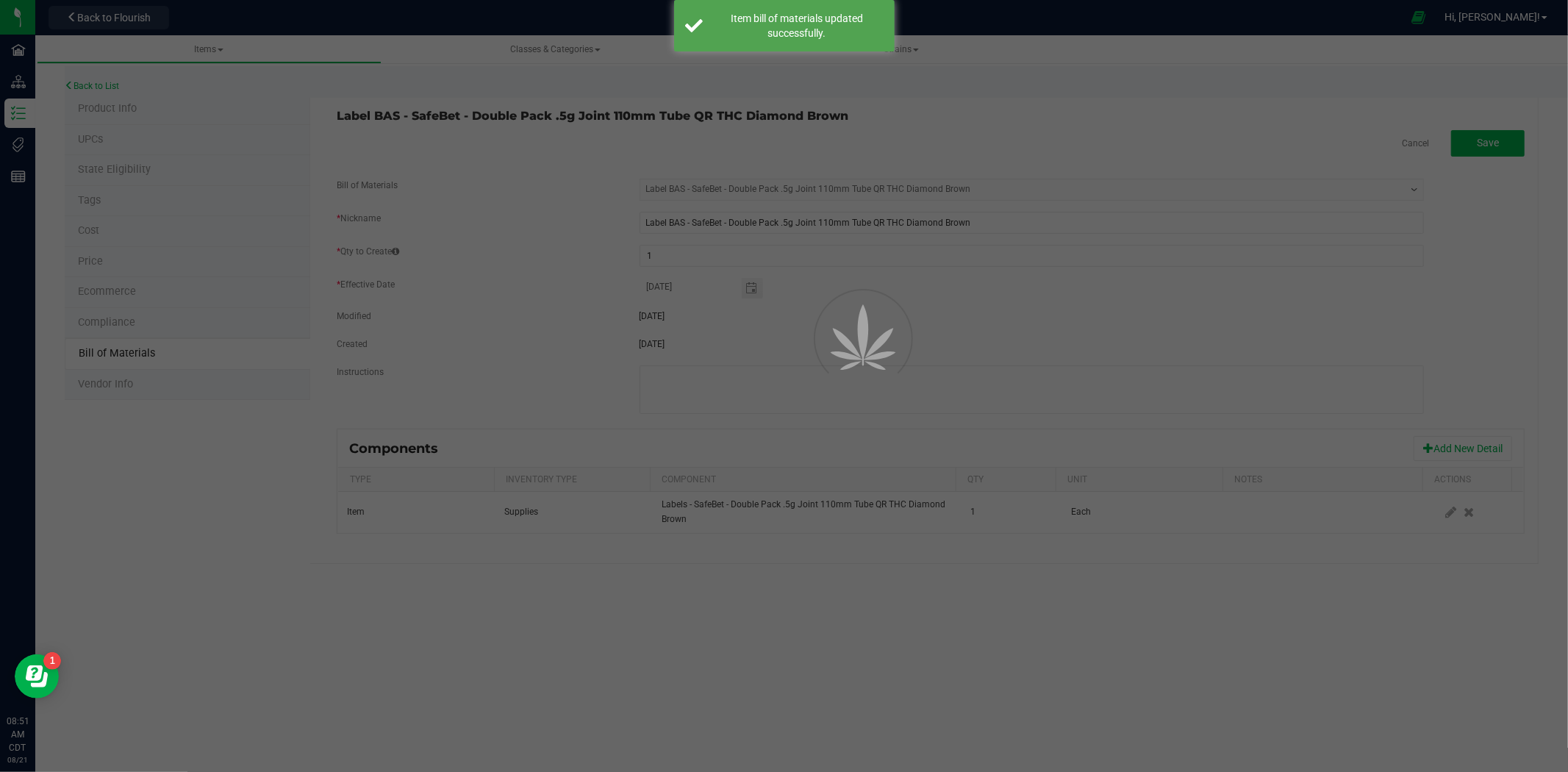
select select "1422"
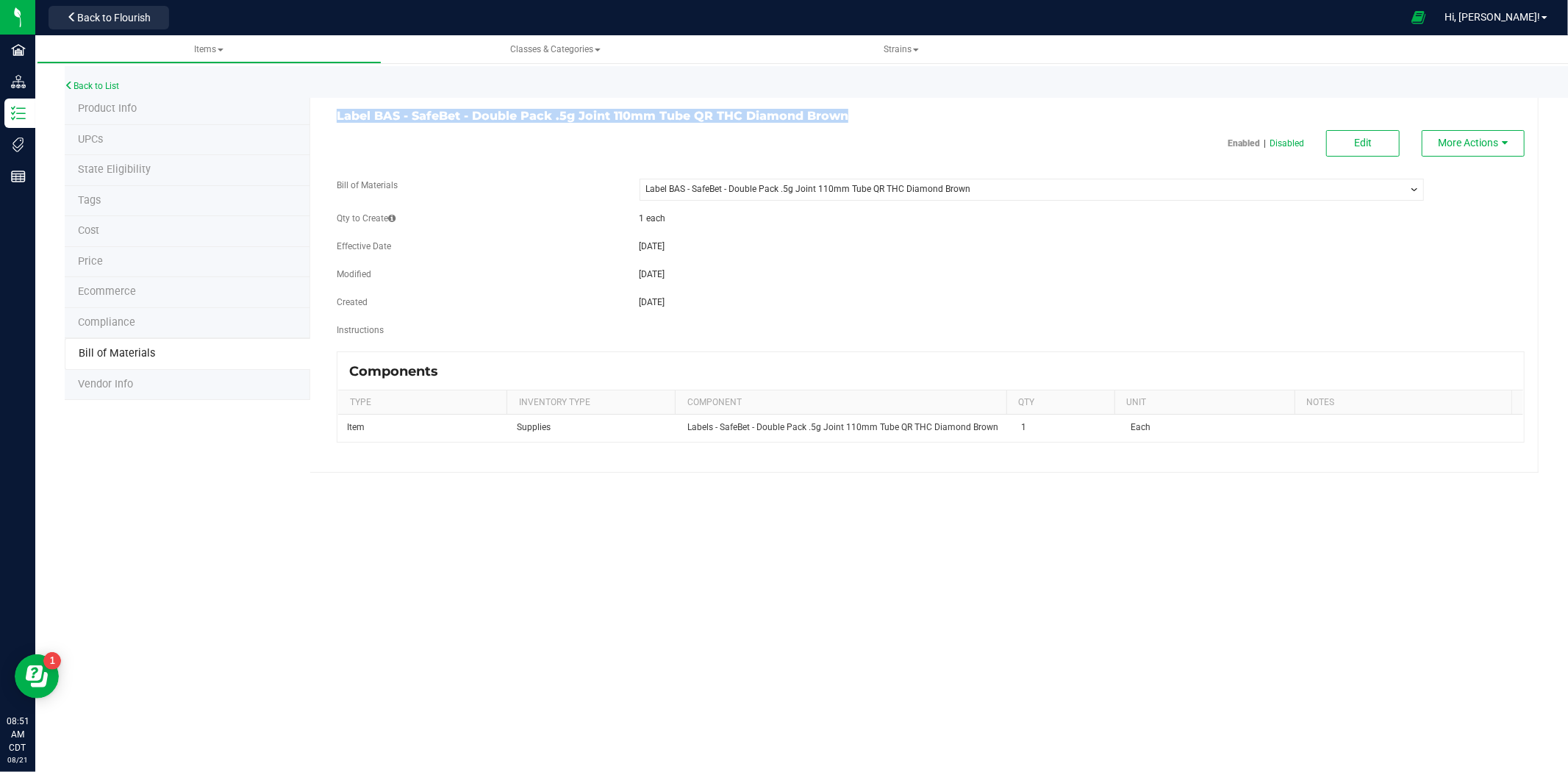
drag, startPoint x: 791, startPoint y: 114, endPoint x: 337, endPoint y: 113, distance: 454.0
click at [337, 113] on h3 "Label BAS - SafeBet - Double Pack .5g Joint 110mm Tube QR THC Diamond Brown" at bounding box center [628, 116] width 583 height 13
copy h3 "Label BAS - SafeBet - Double Pack .5g Joint 110mm Tube QR THC Diamond Brown"
